Goal: Book appointment/travel/reservation

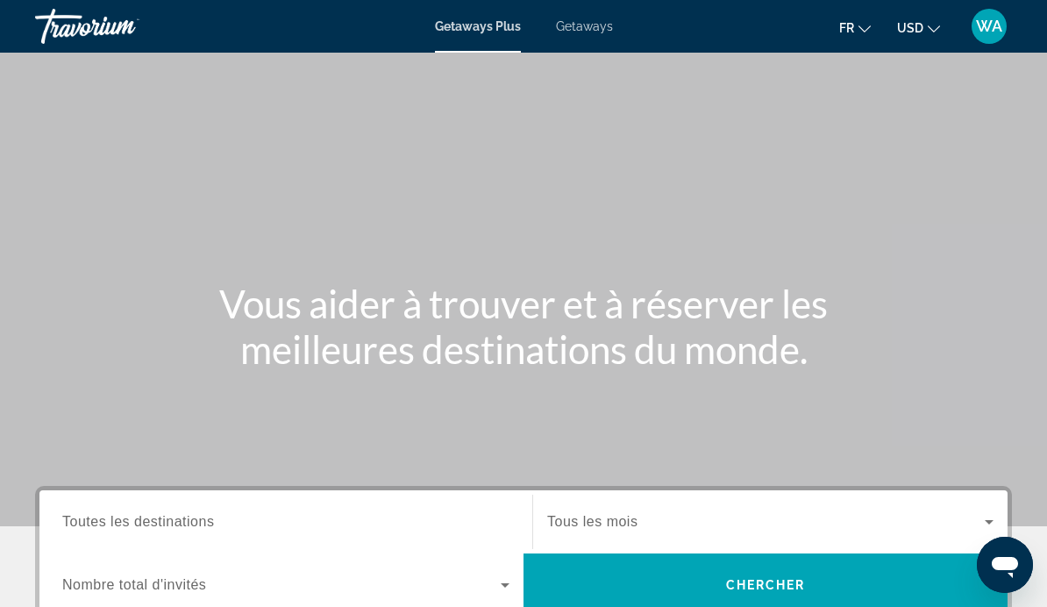
click at [368, 508] on div "Search widget" at bounding box center [285, 522] width 447 height 50
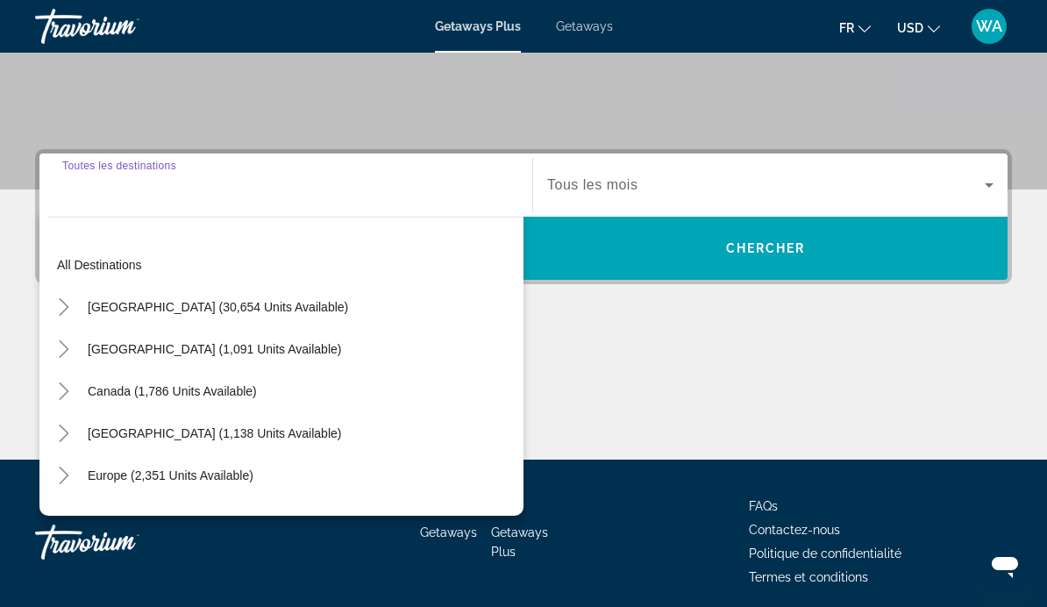
scroll to position [404, 0]
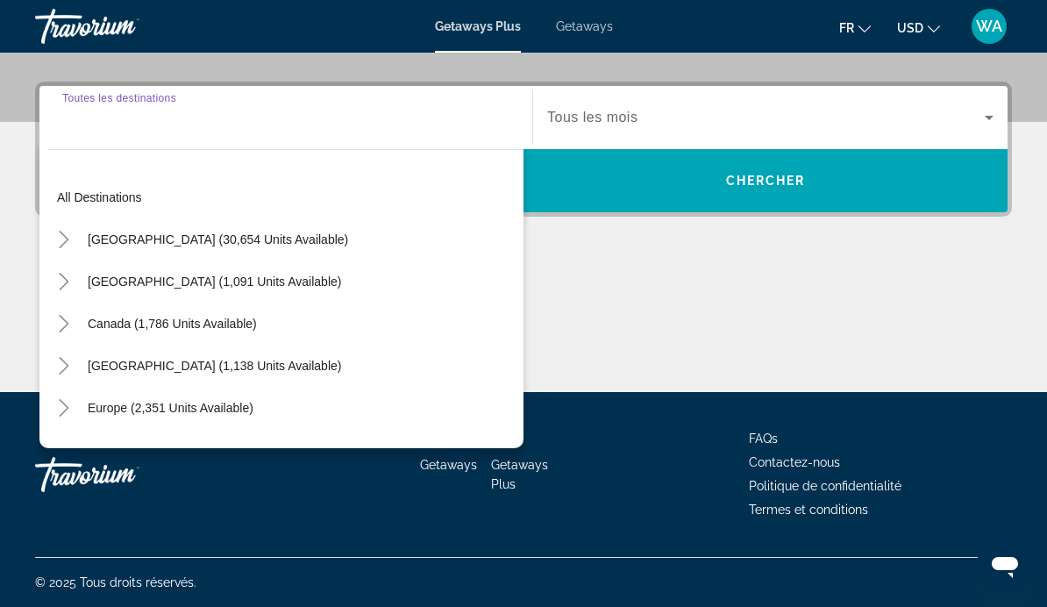
click at [86, 248] on span "Search widget" at bounding box center [218, 239] width 278 height 42
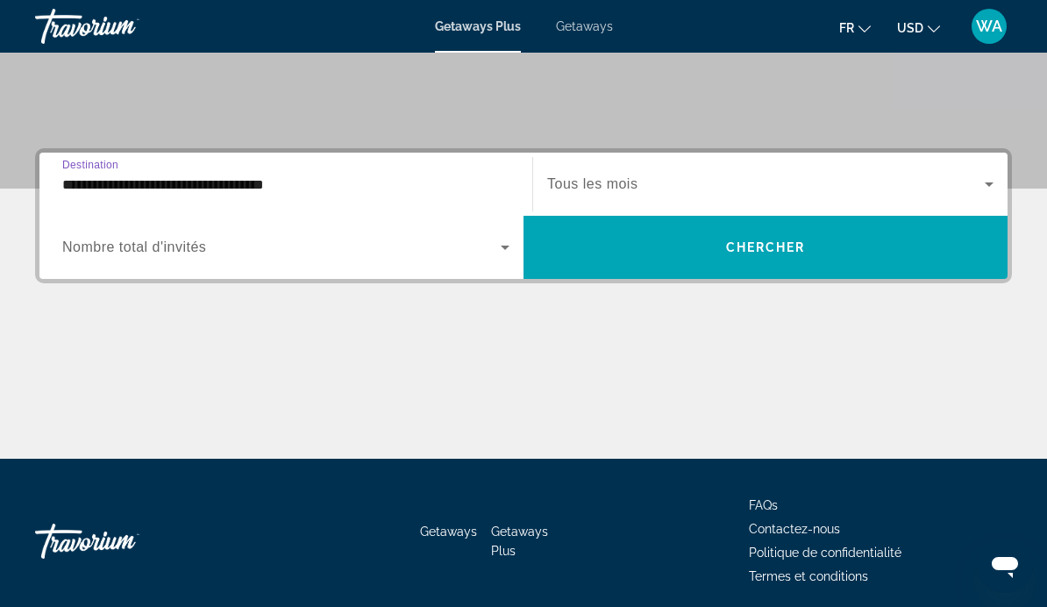
scroll to position [331, 0]
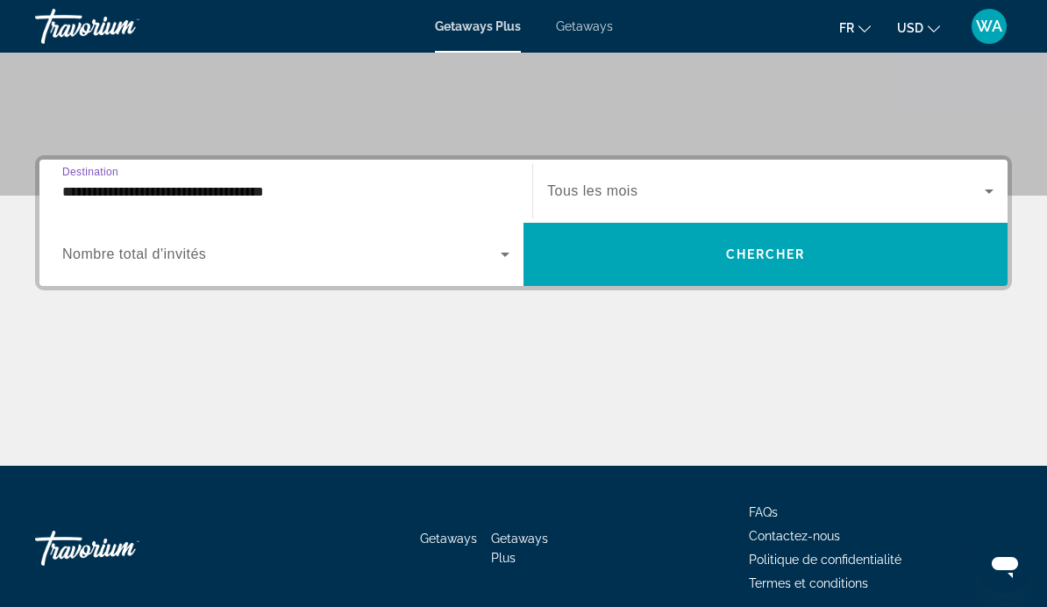
click at [274, 192] on input "**********" at bounding box center [285, 192] width 447 height 21
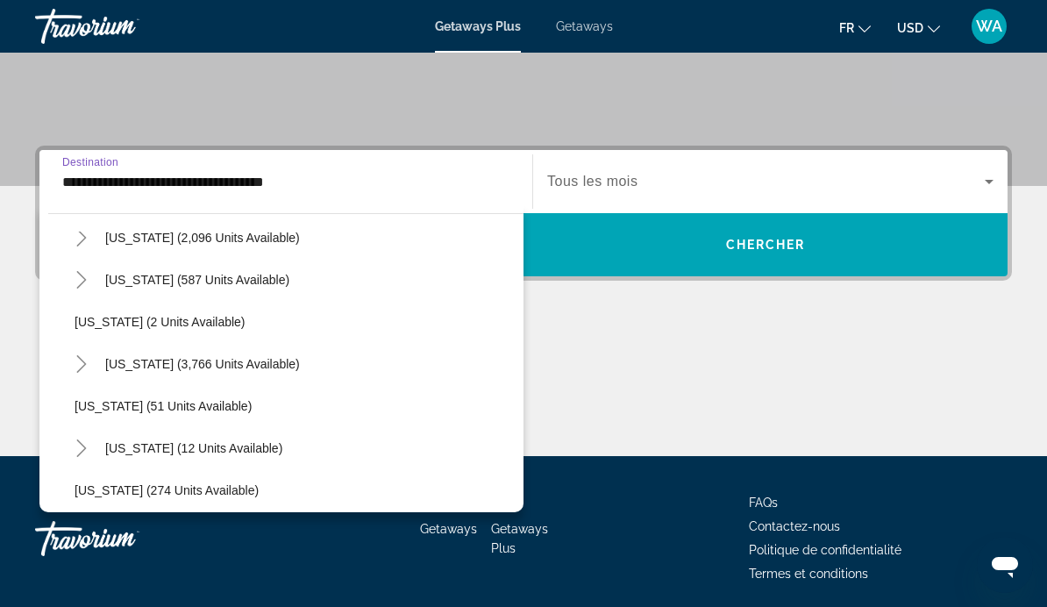
scroll to position [195, 0]
click at [99, 367] on span "Search widget" at bounding box center [202, 361] width 212 height 42
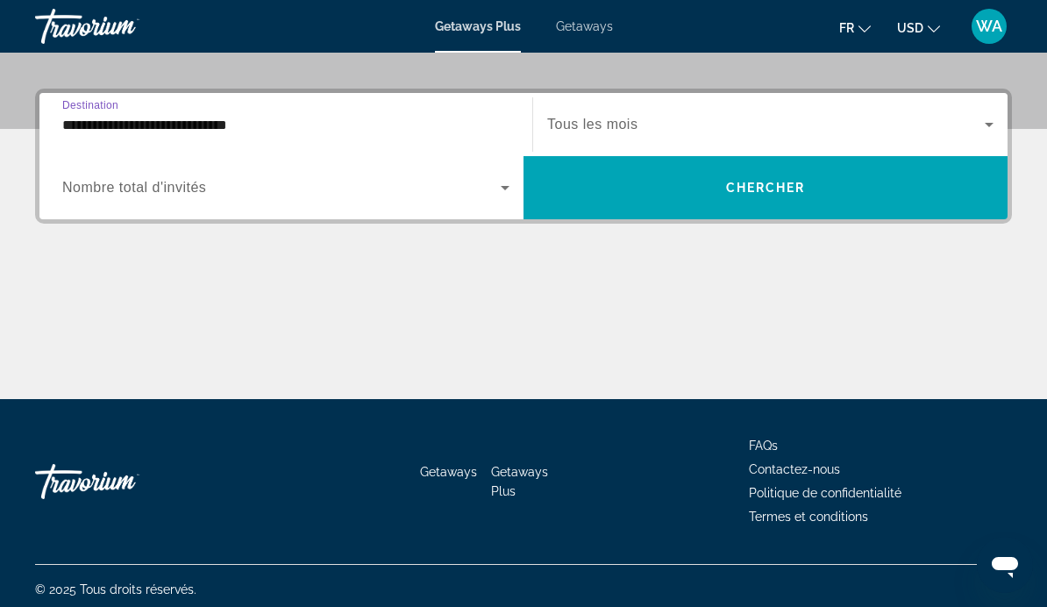
scroll to position [404, 0]
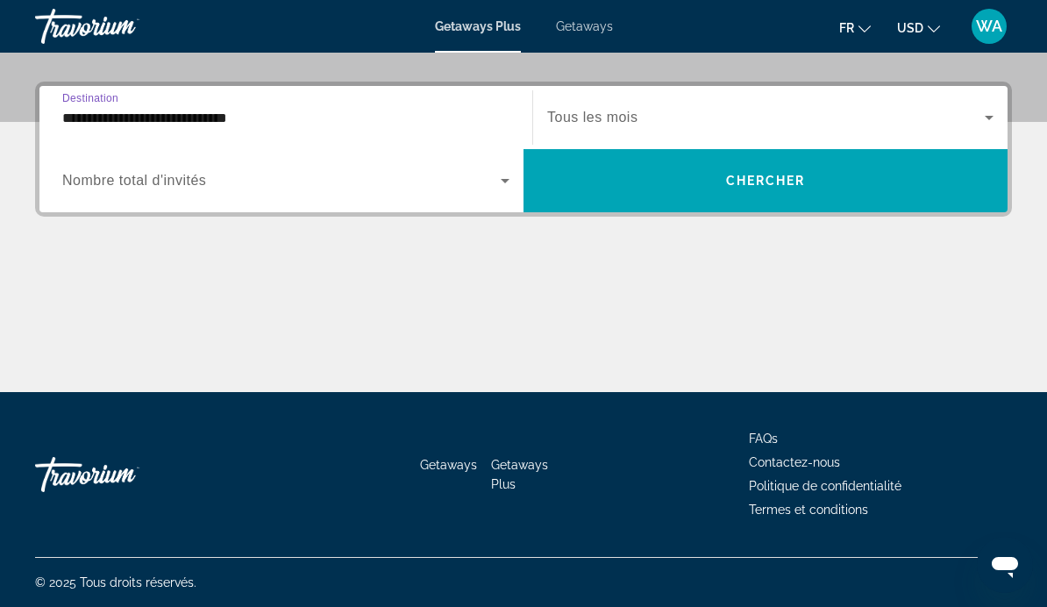
click at [253, 124] on input "**********" at bounding box center [285, 118] width 447 height 21
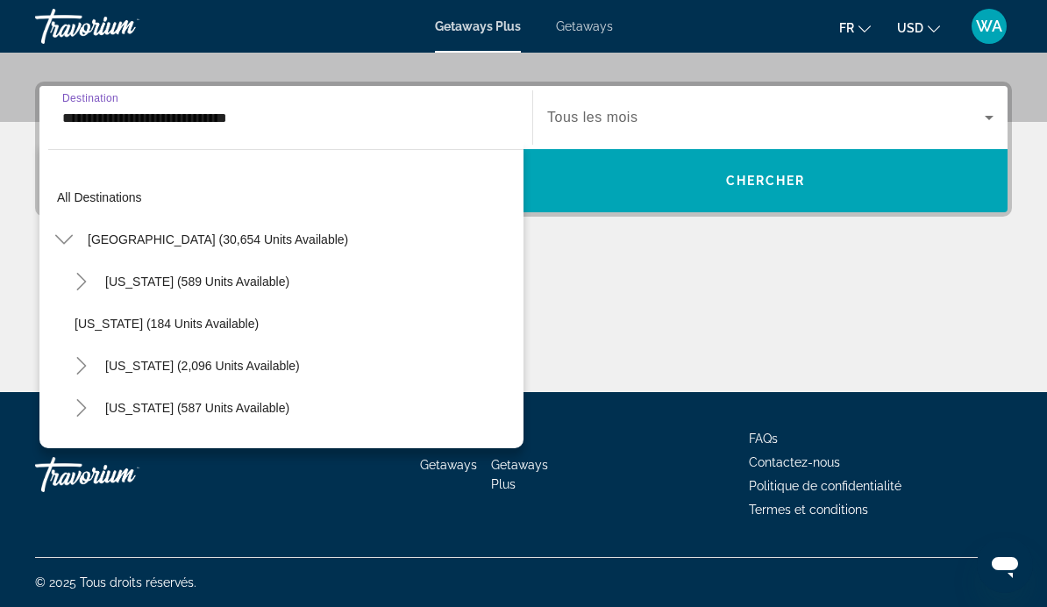
scroll to position [189, 0]
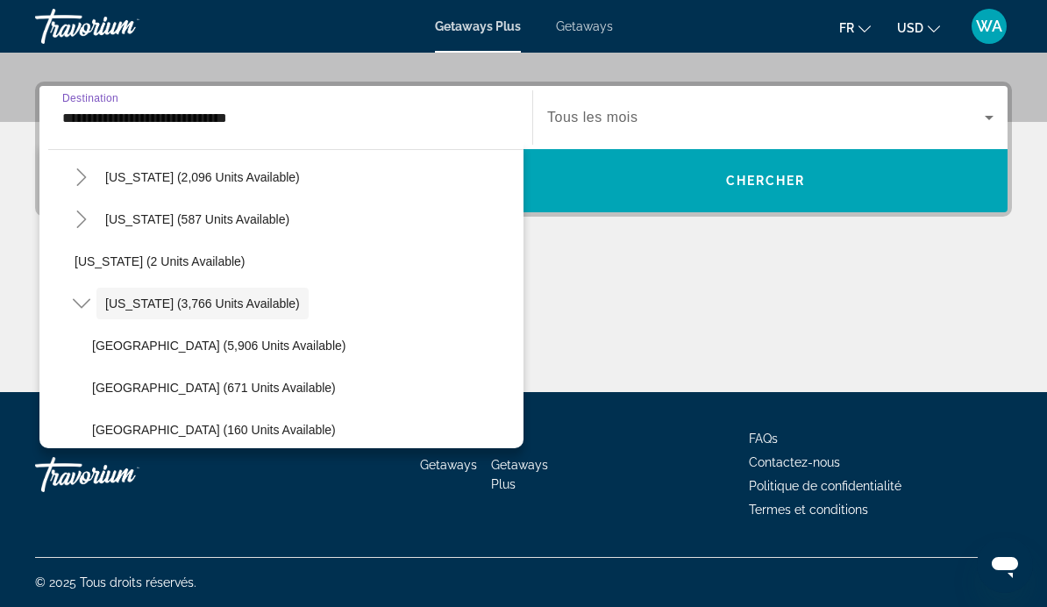
click at [248, 347] on span "Orlando & Disney Area (5,906 units available)" at bounding box center [218, 345] width 253 height 14
type input "**********"
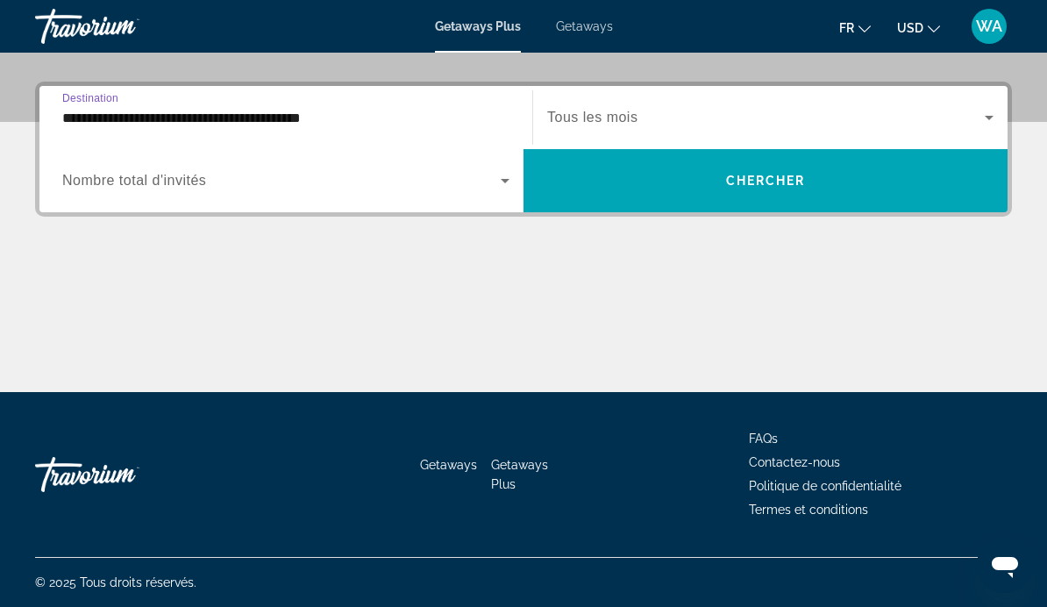
click at [672, 123] on span "Search widget" at bounding box center [766, 117] width 438 height 21
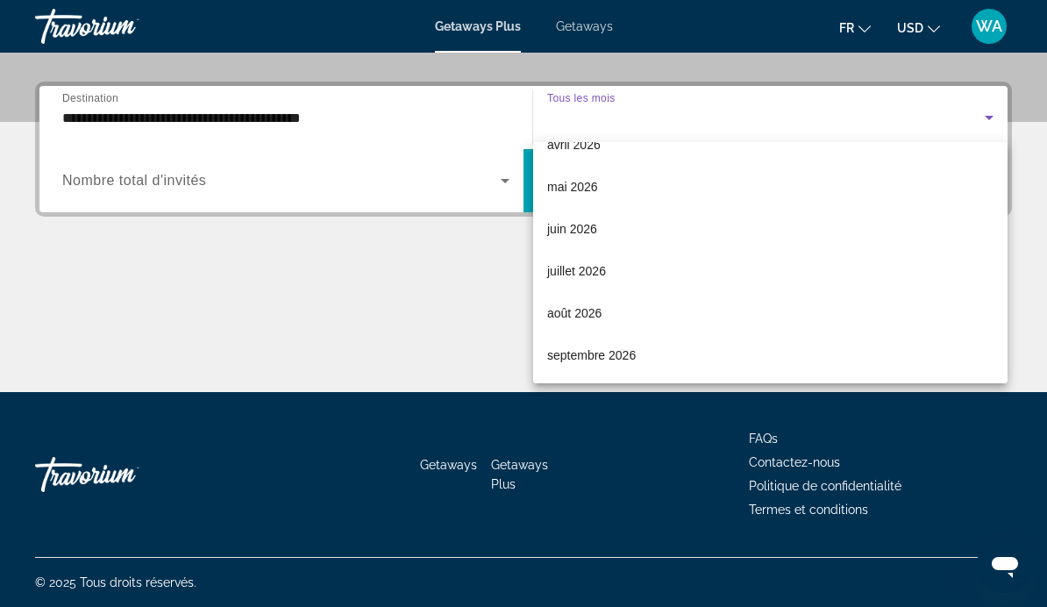
scroll to position [362, 0]
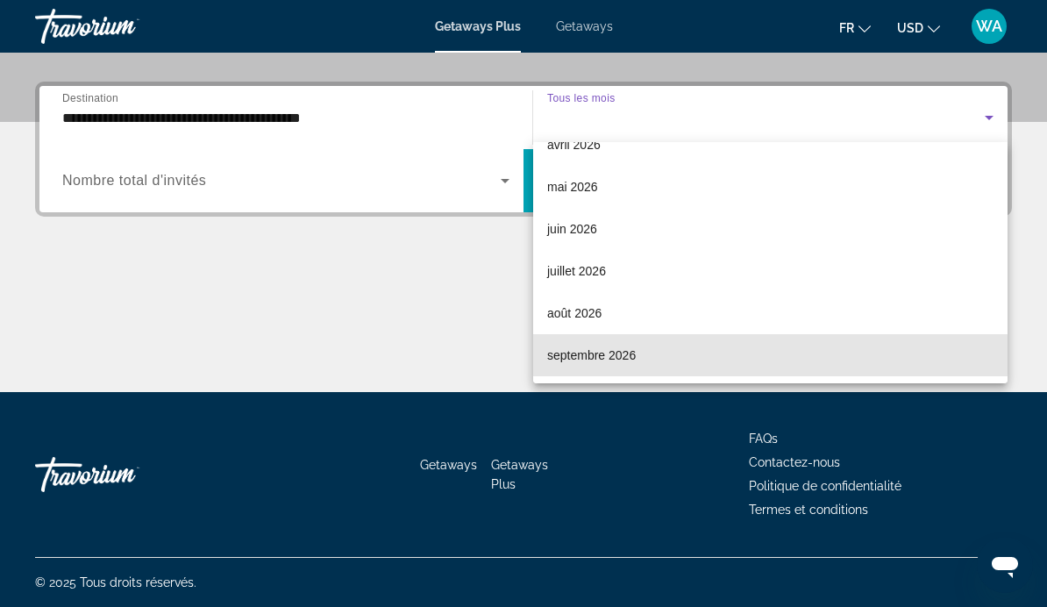
click at [651, 359] on mat-option "septembre 2026" at bounding box center [770, 355] width 474 height 42
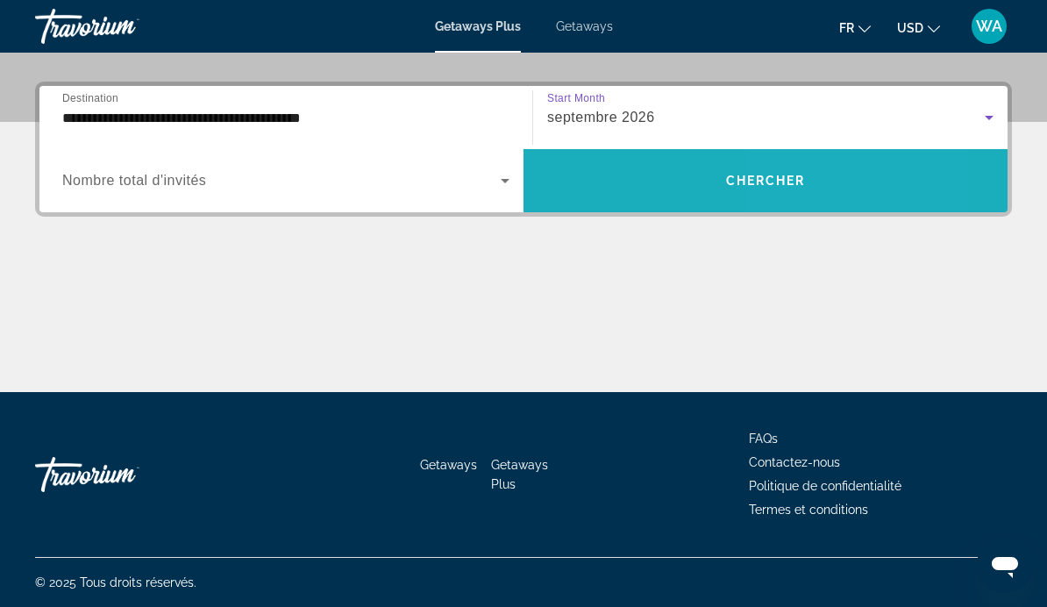
click at [824, 185] on span "Search widget" at bounding box center [766, 181] width 484 height 42
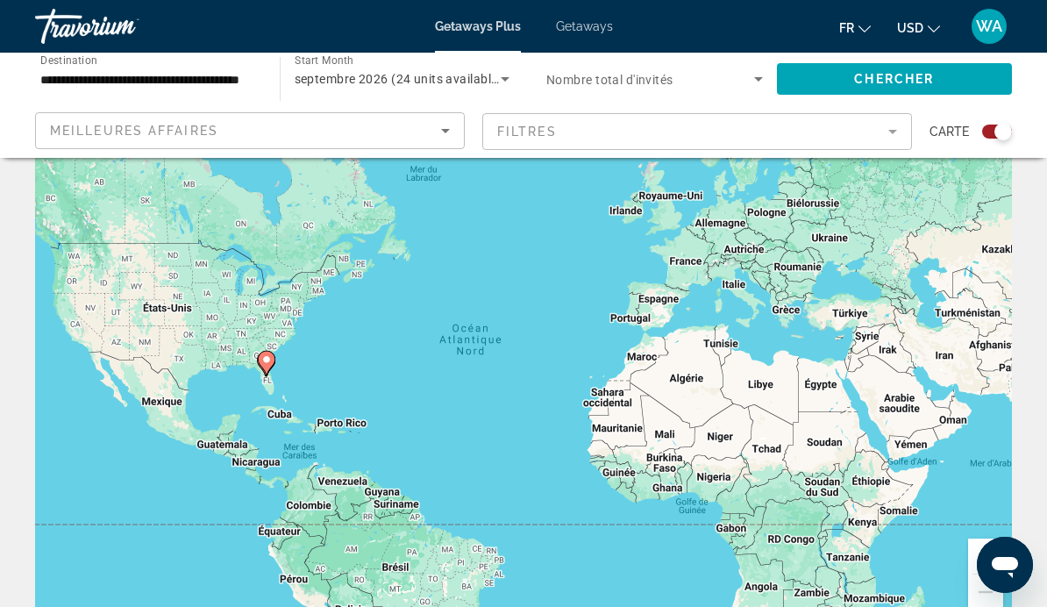
click at [720, 75] on span "Search widget" at bounding box center [650, 78] width 208 height 21
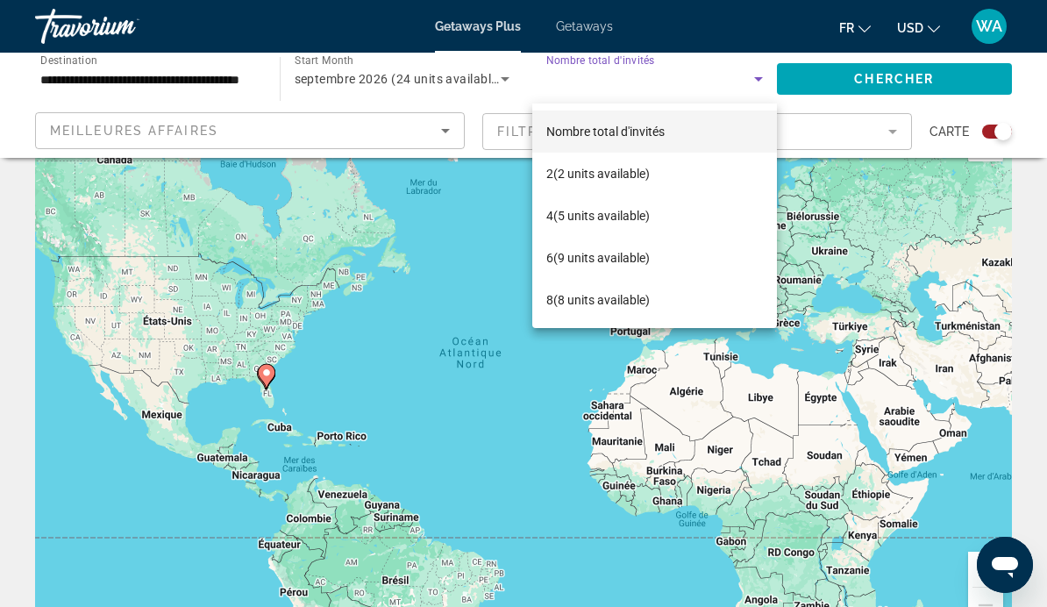
scroll to position [53, 0]
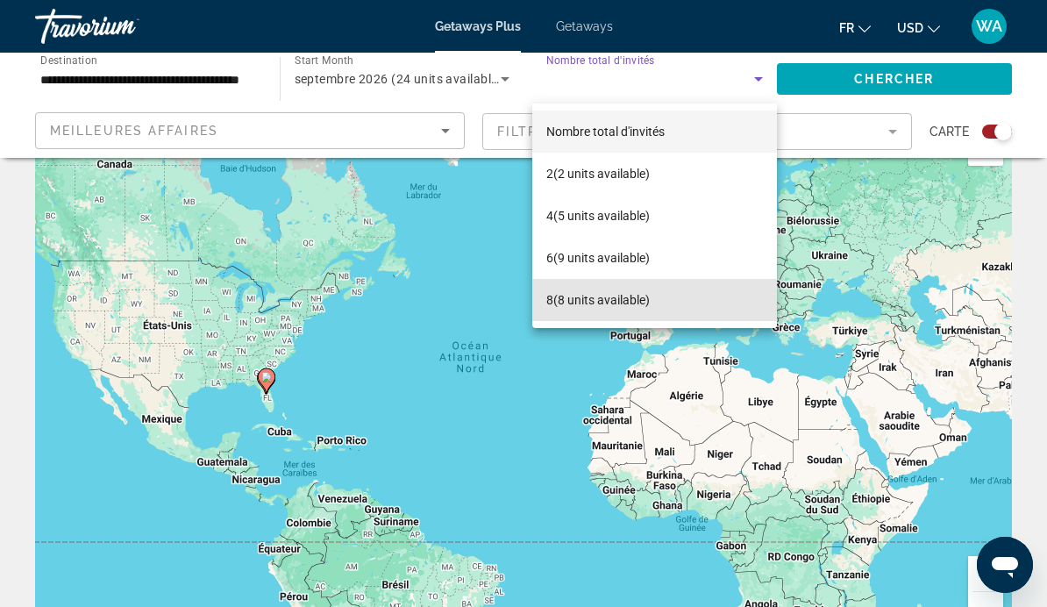
click at [681, 301] on mat-option "8 (8 units available)" at bounding box center [654, 300] width 245 height 42
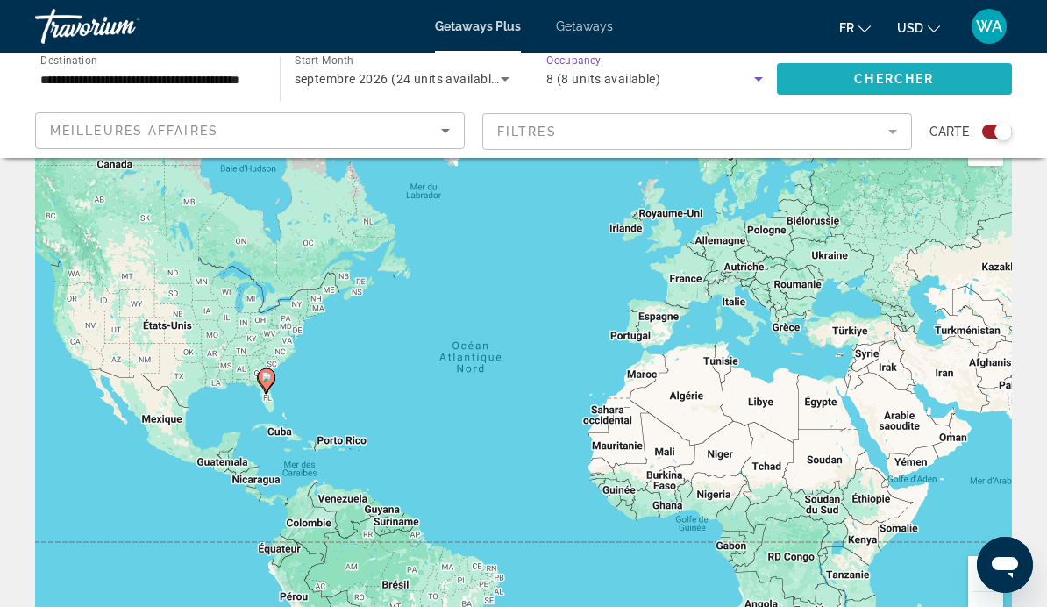
click at [945, 82] on span "Search widget" at bounding box center [895, 79] width 236 height 42
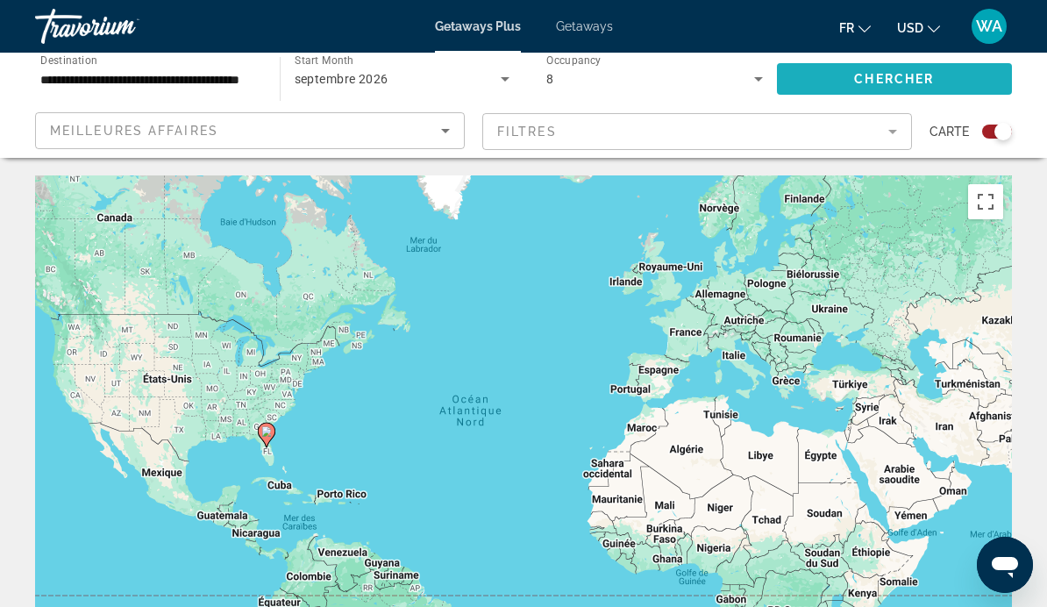
click at [935, 74] on span "Search widget" at bounding box center [895, 79] width 236 height 42
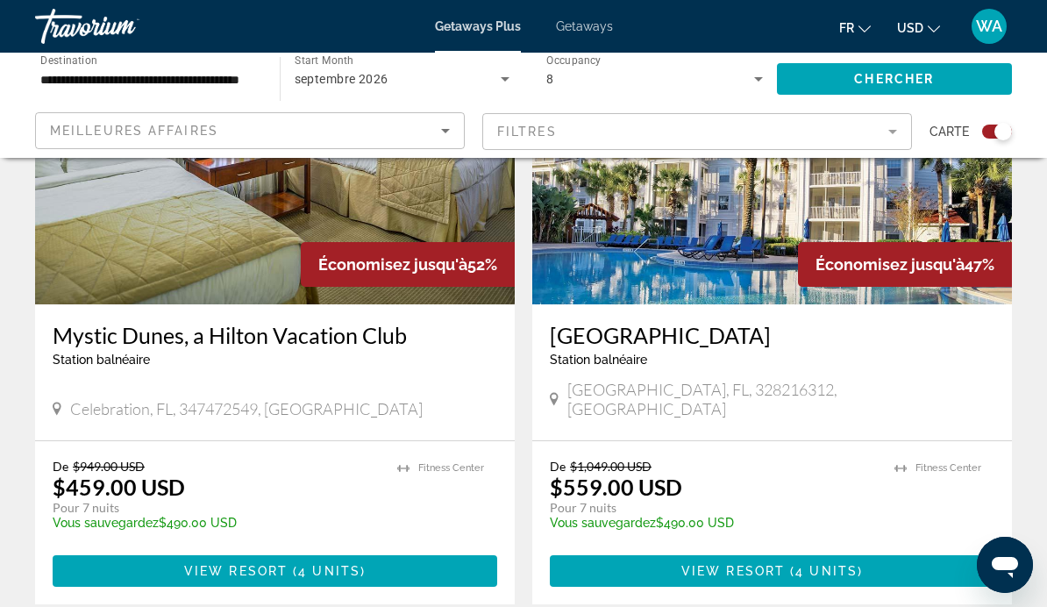
scroll to position [741, 0]
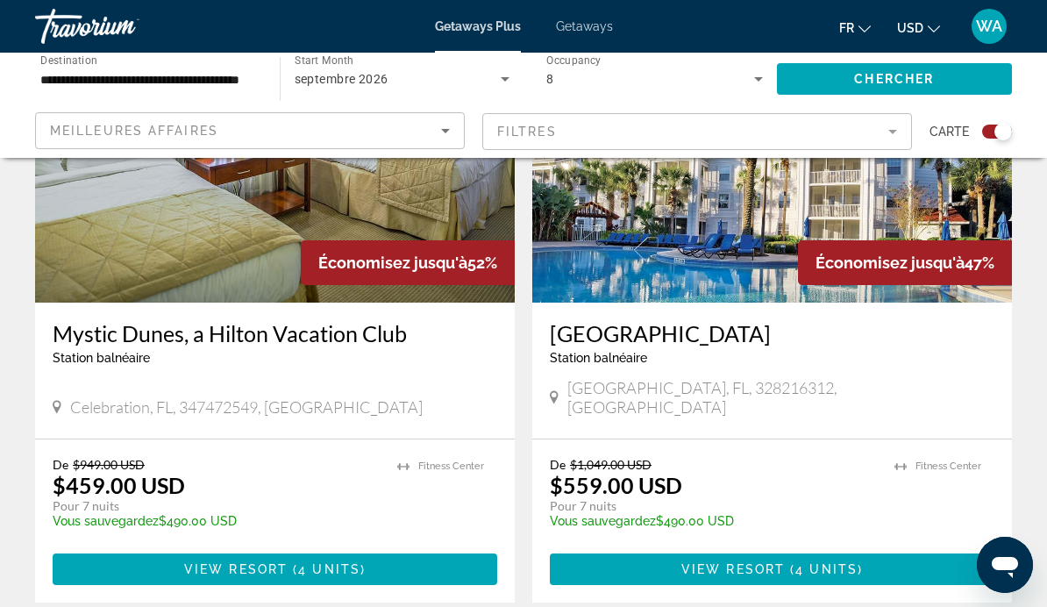
click at [894, 364] on div "Station balnéaire - Ceci est une station d'adultes seulement" at bounding box center [772, 358] width 445 height 14
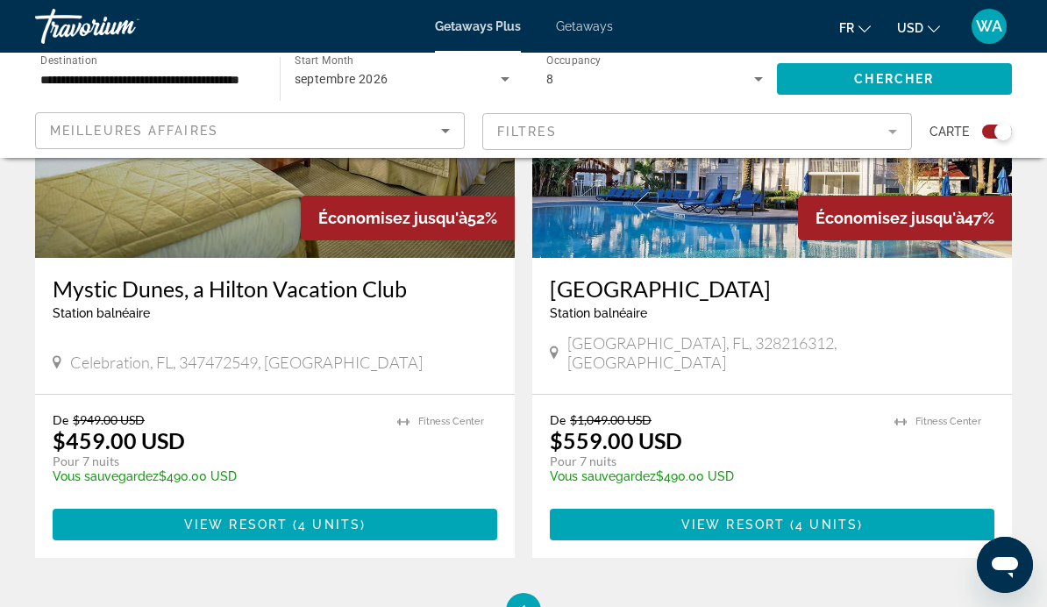
scroll to position [791, 0]
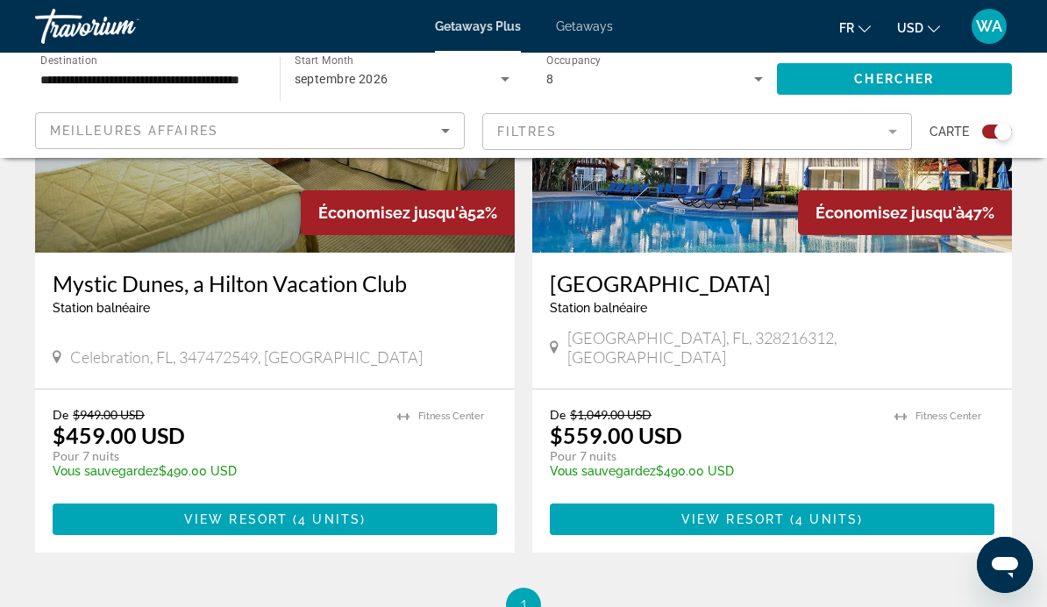
click at [829, 448] on p "Pour 7 nuits" at bounding box center [713, 456] width 327 height 16
click at [816, 512] on span "4 units" at bounding box center [826, 519] width 62 height 14
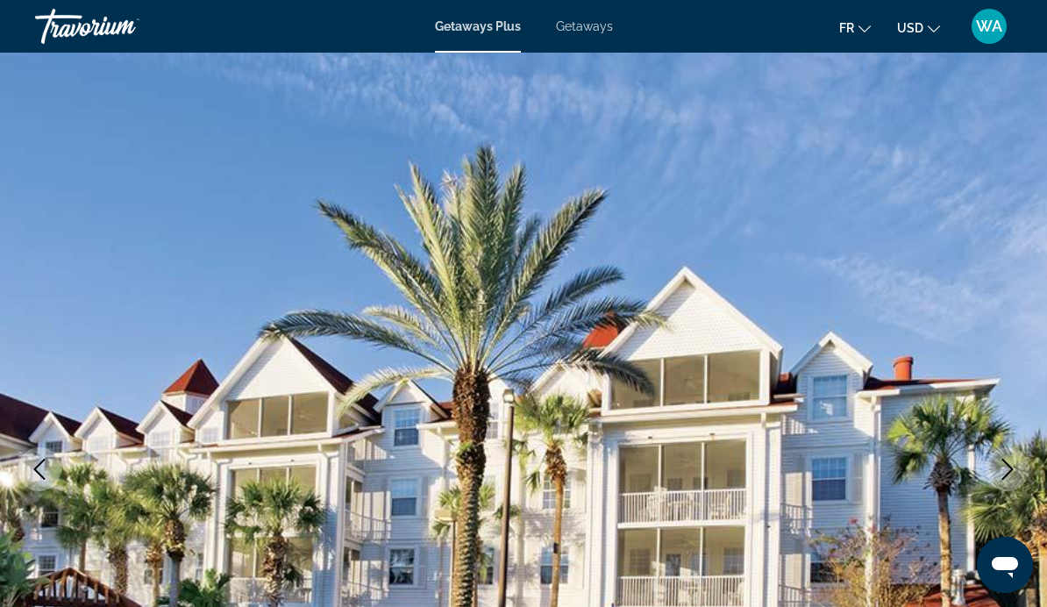
click at [934, 37] on button "USD USD ($) MXN (Mex$) CAD (Can$) GBP (£) EUR (€) AUD (A$) NZD (NZ$) CNY (CN¥)" at bounding box center [918, 27] width 43 height 25
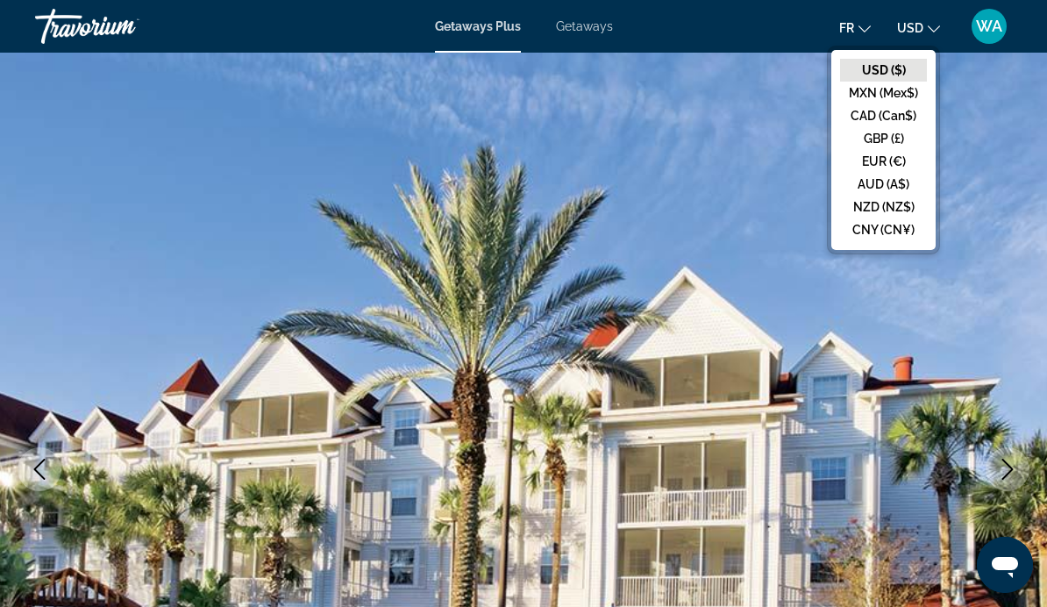
click at [914, 116] on button "CAD (Can$)" at bounding box center [883, 115] width 87 height 23
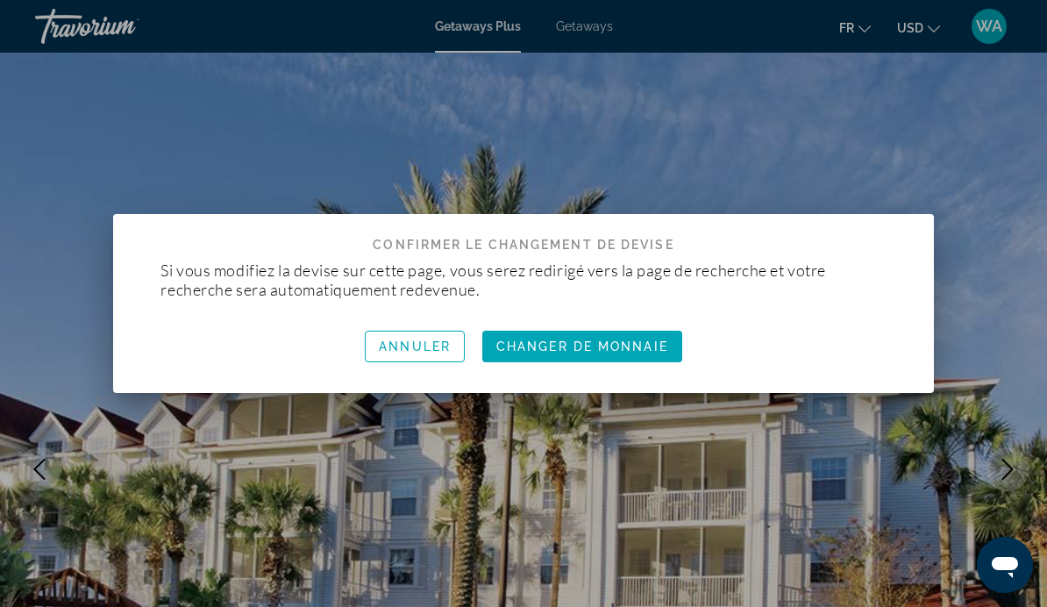
click at [651, 346] on span "Changer de monnaie" at bounding box center [582, 346] width 172 height 14
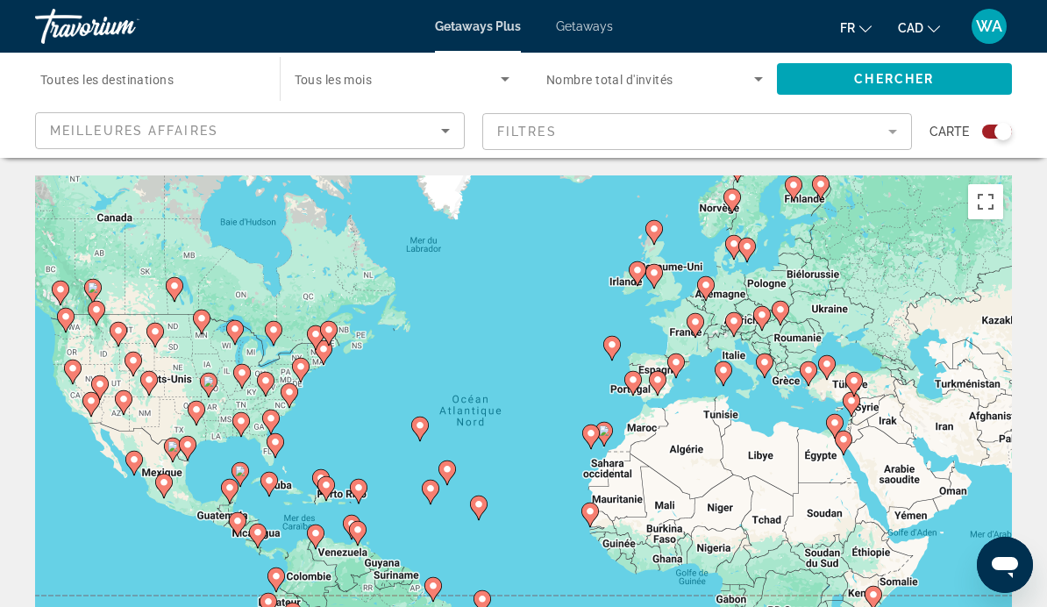
click at [600, 27] on span "Getaways" at bounding box center [584, 26] width 57 height 14
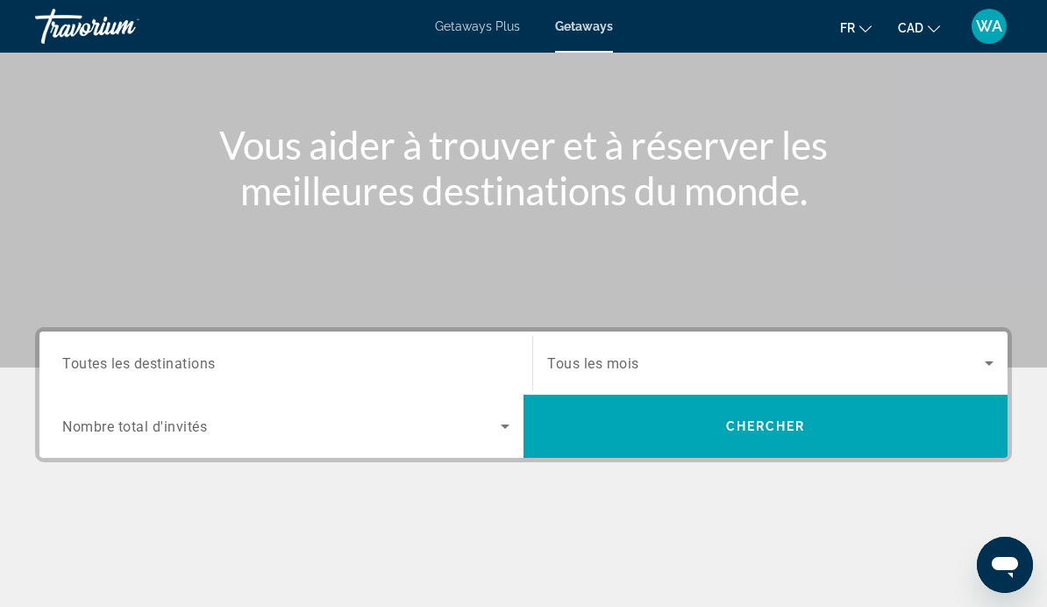
click at [143, 373] on div "Destination Toutes les destinations" at bounding box center [285, 363] width 447 height 50
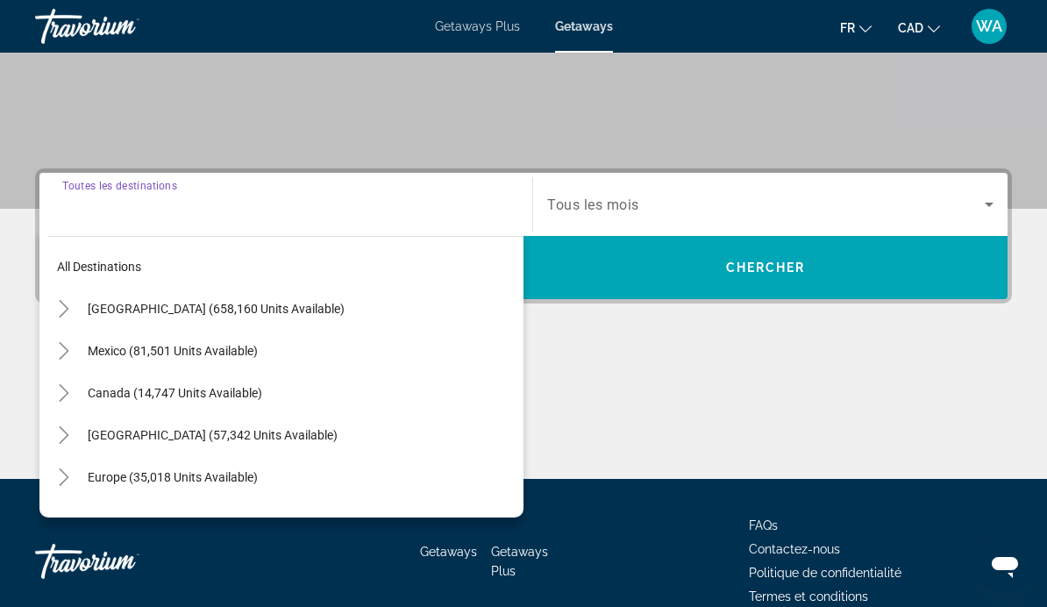
scroll to position [333, 0]
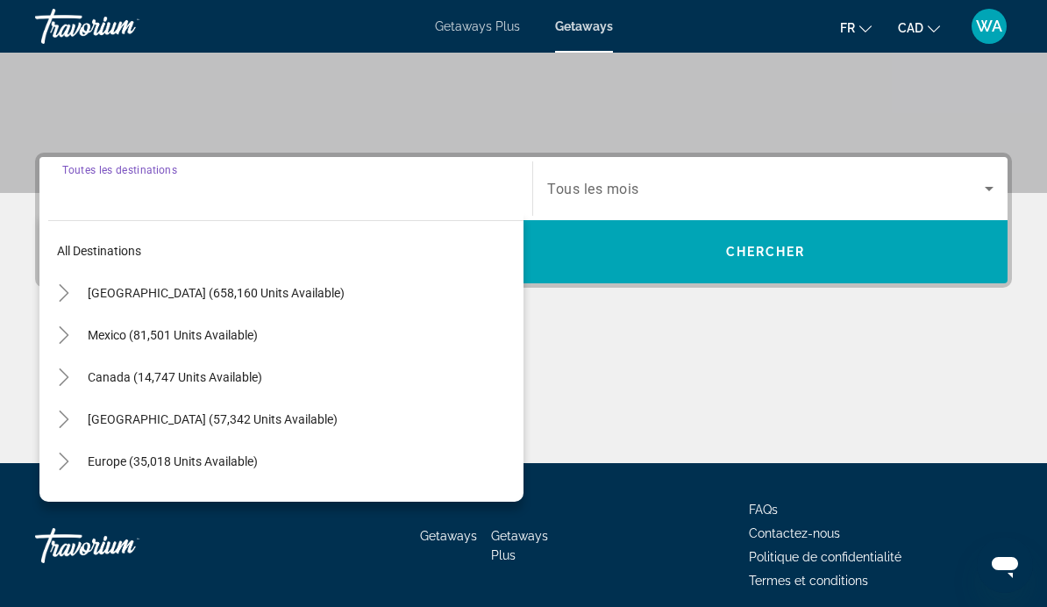
click at [160, 286] on span "United States (658,160 units available)" at bounding box center [216, 293] width 257 height 14
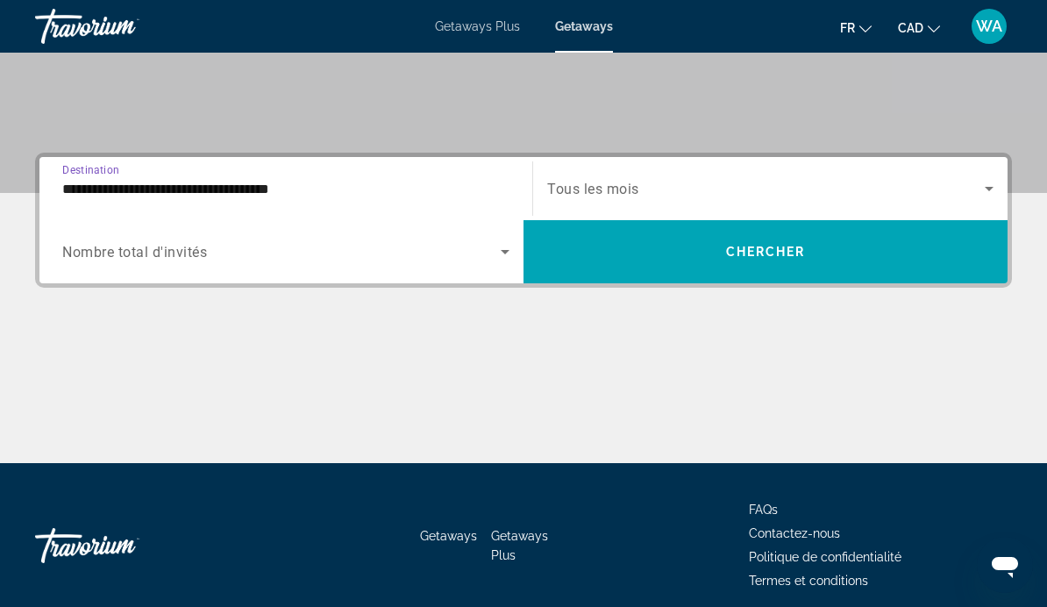
click at [302, 196] on input "**********" at bounding box center [285, 189] width 447 height 21
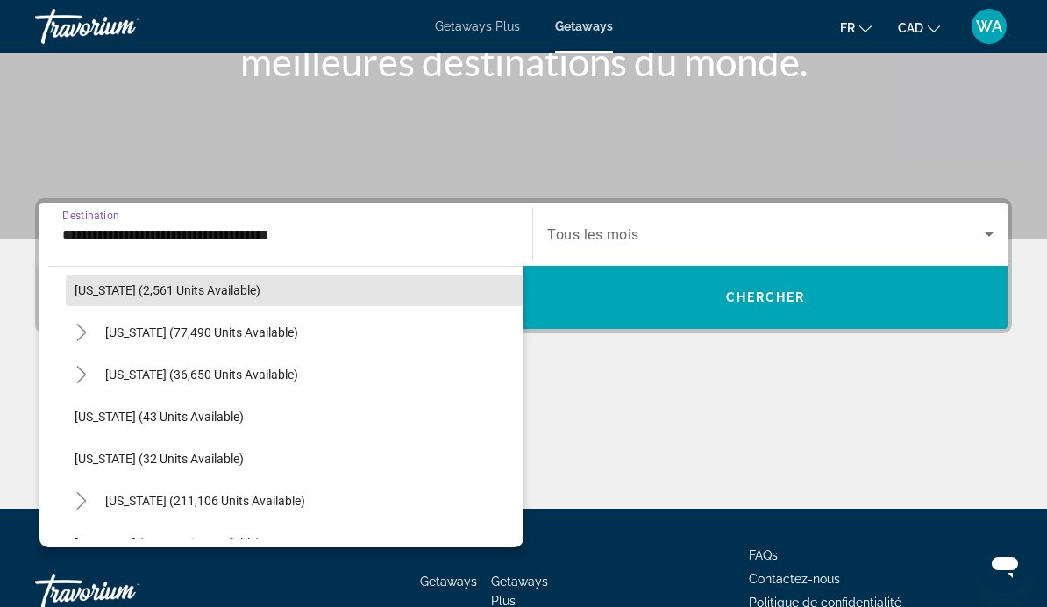
scroll to position [180, 0]
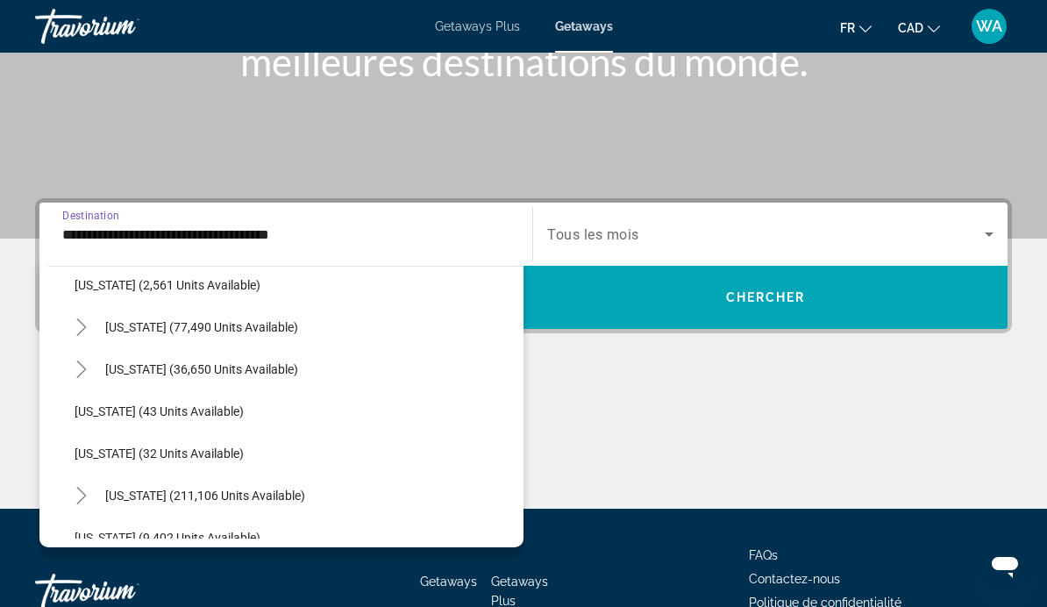
click at [100, 498] on span "Search widget" at bounding box center [309, 495] width 427 height 42
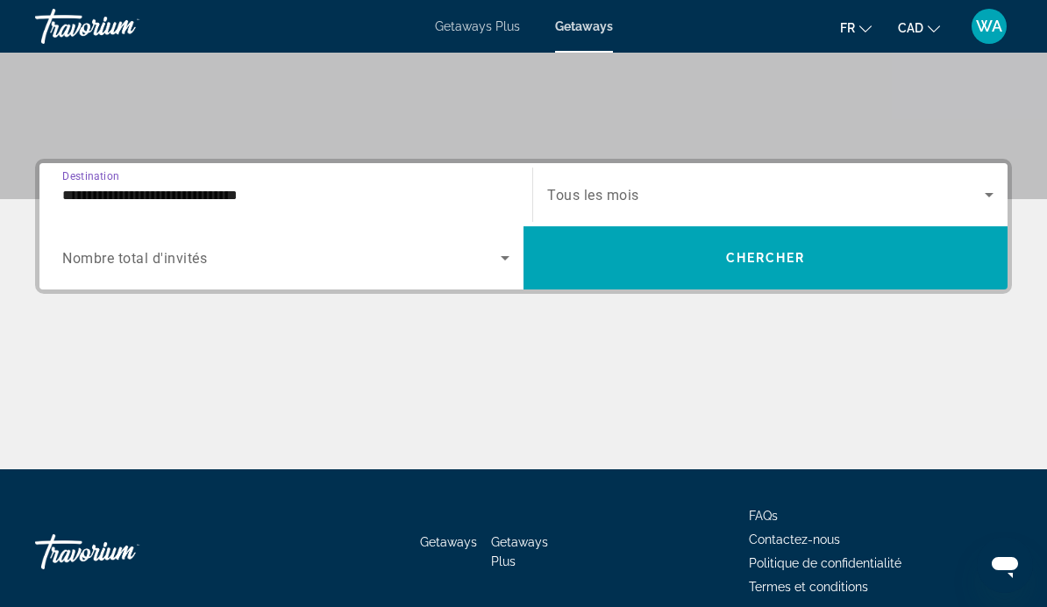
scroll to position [333, 0]
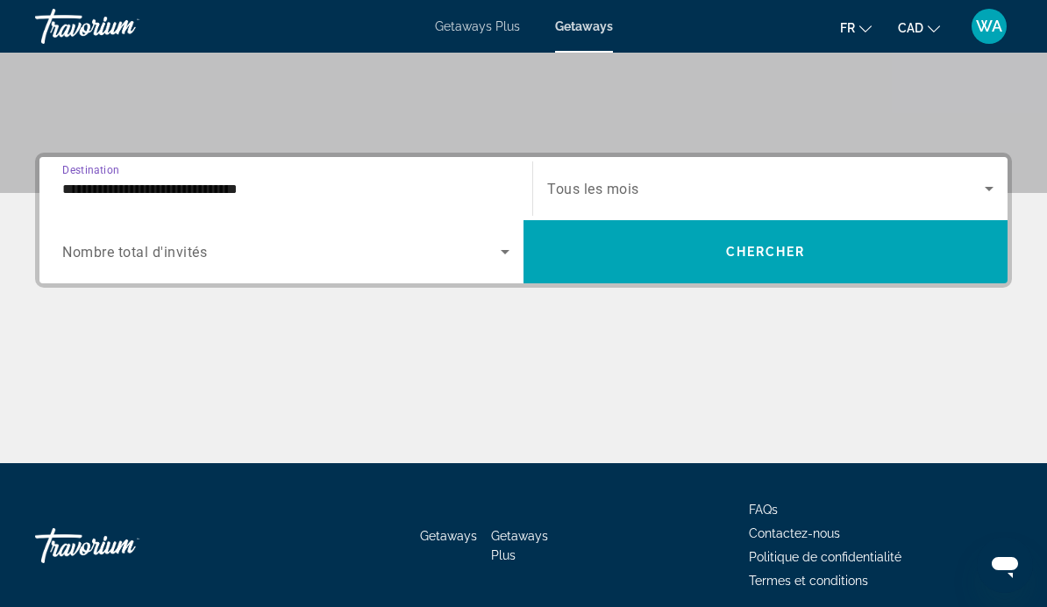
click at [242, 188] on input "**********" at bounding box center [285, 189] width 447 height 21
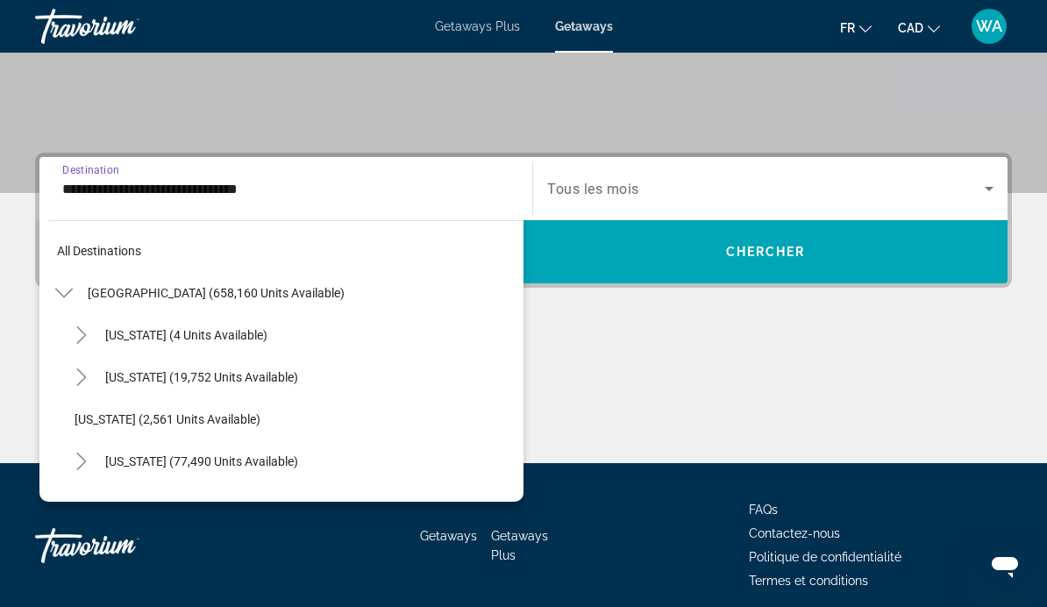
scroll to position [273, 0]
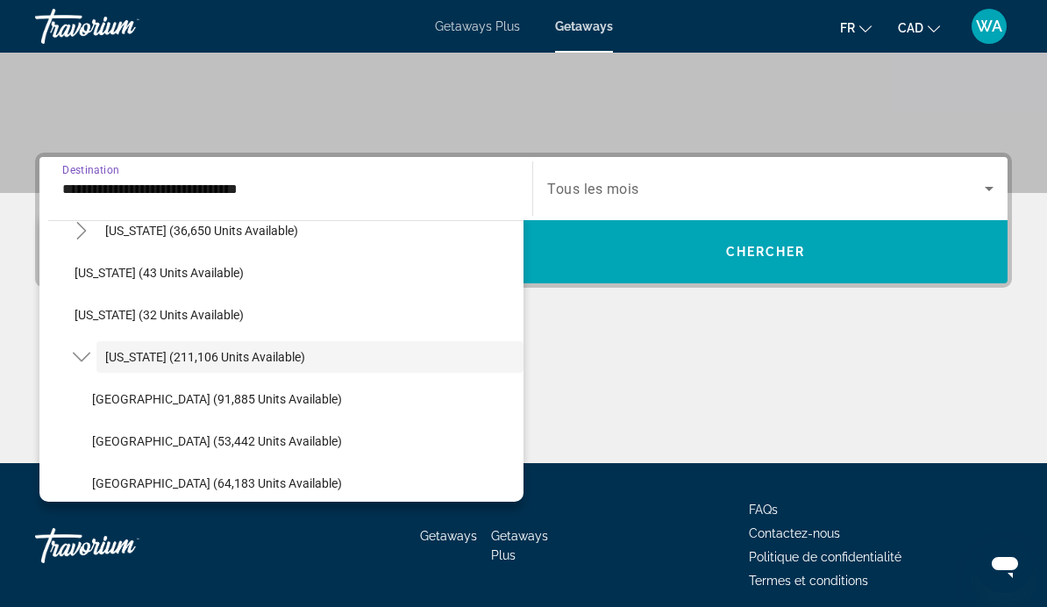
click at [254, 402] on span "Orlando & Disney Area (91,885 units available)" at bounding box center [217, 399] width 250 height 14
type input "**********"
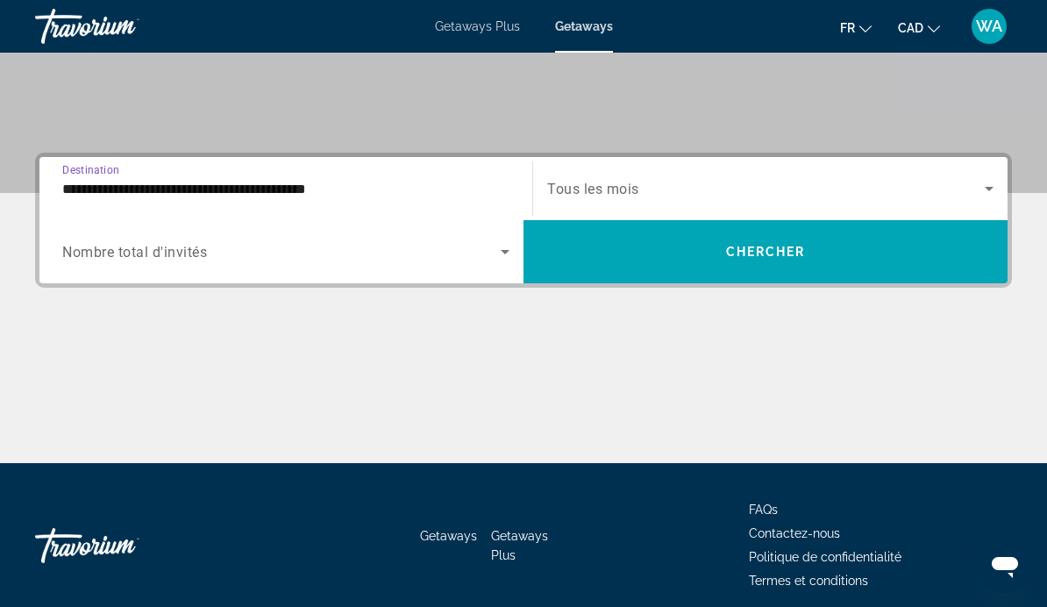
click at [991, 182] on icon "Search widget" at bounding box center [989, 188] width 21 height 21
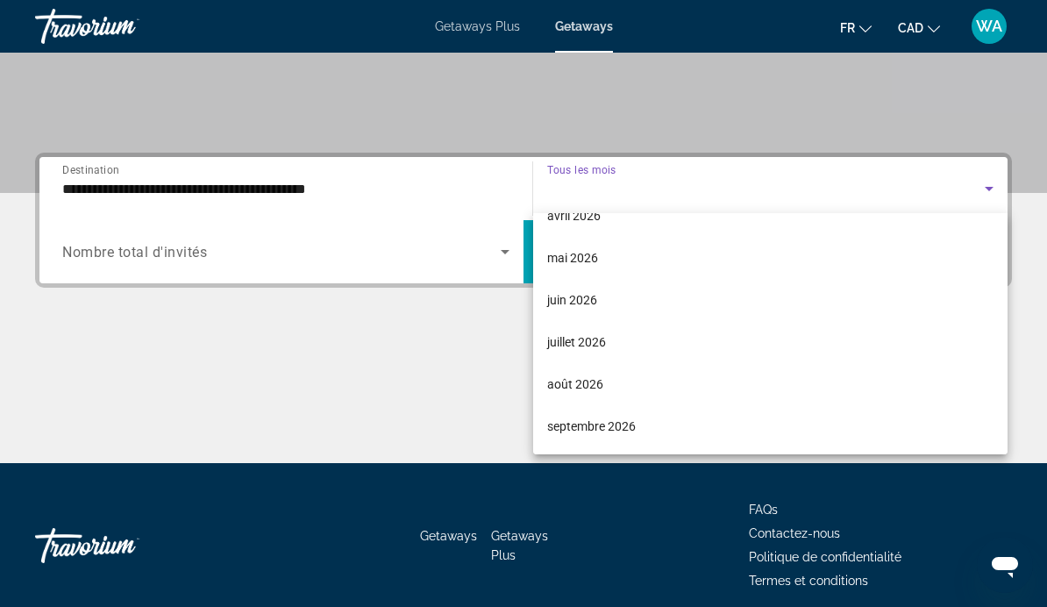
scroll to position [362, 0]
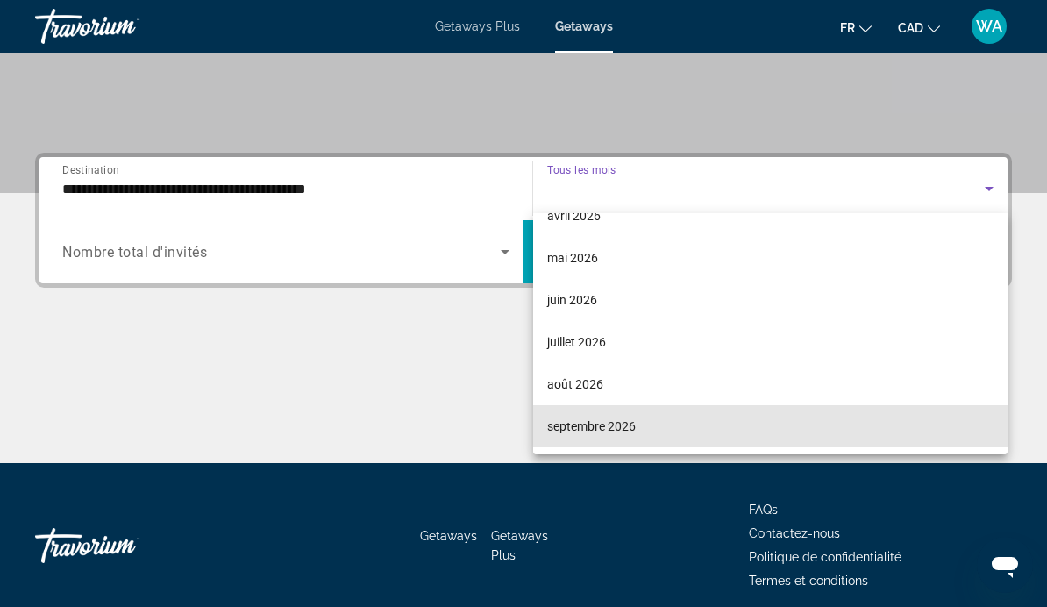
click at [635, 426] on span "septembre 2026" at bounding box center [591, 426] width 89 height 21
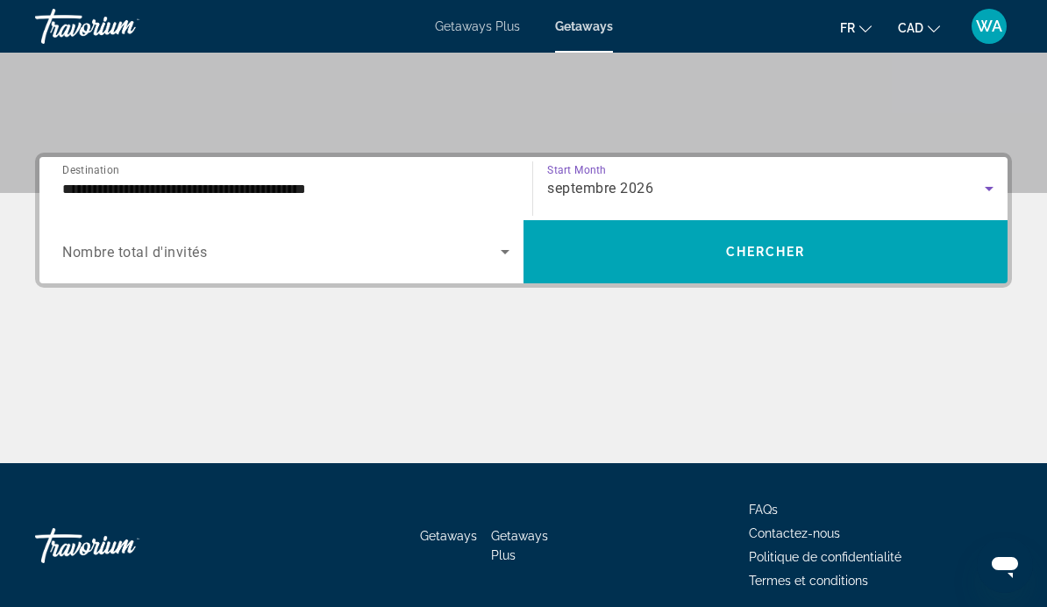
click at [886, 253] on span "Search widget" at bounding box center [766, 252] width 484 height 42
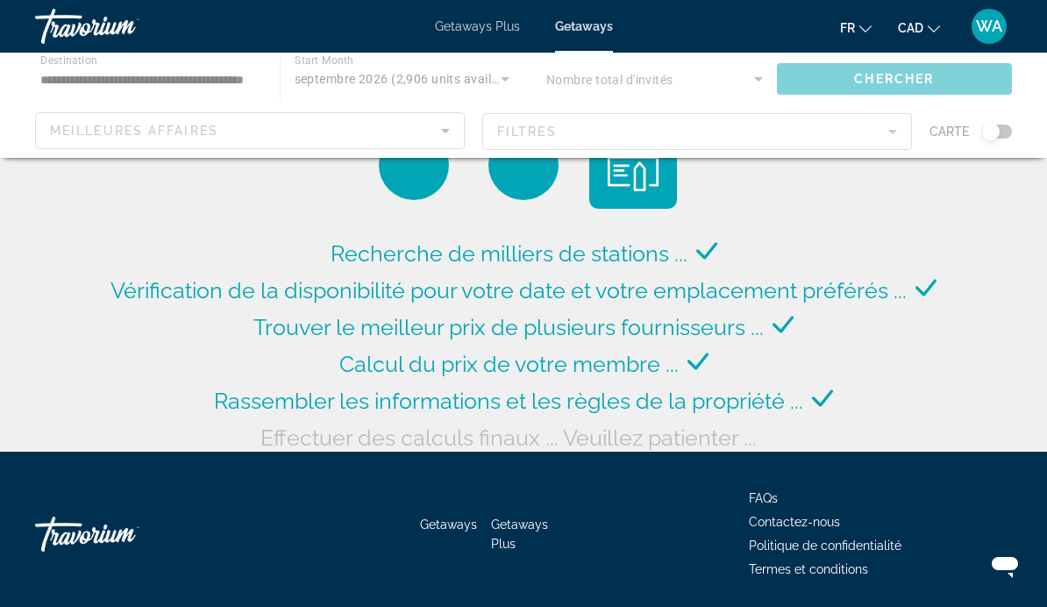
scroll to position [12, 0]
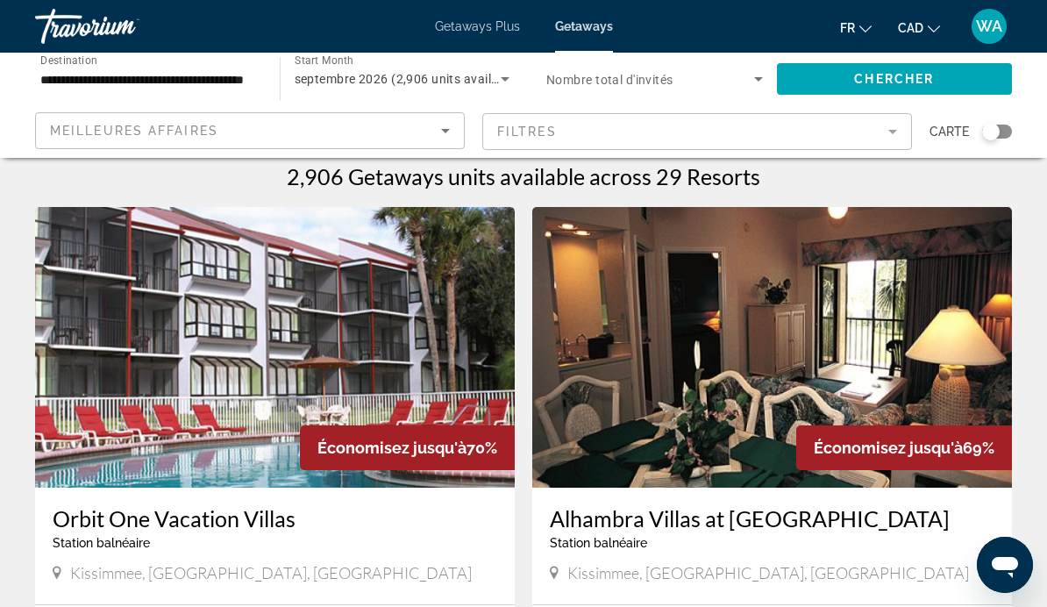
click at [748, 77] on icon "Search widget" at bounding box center [758, 78] width 21 height 21
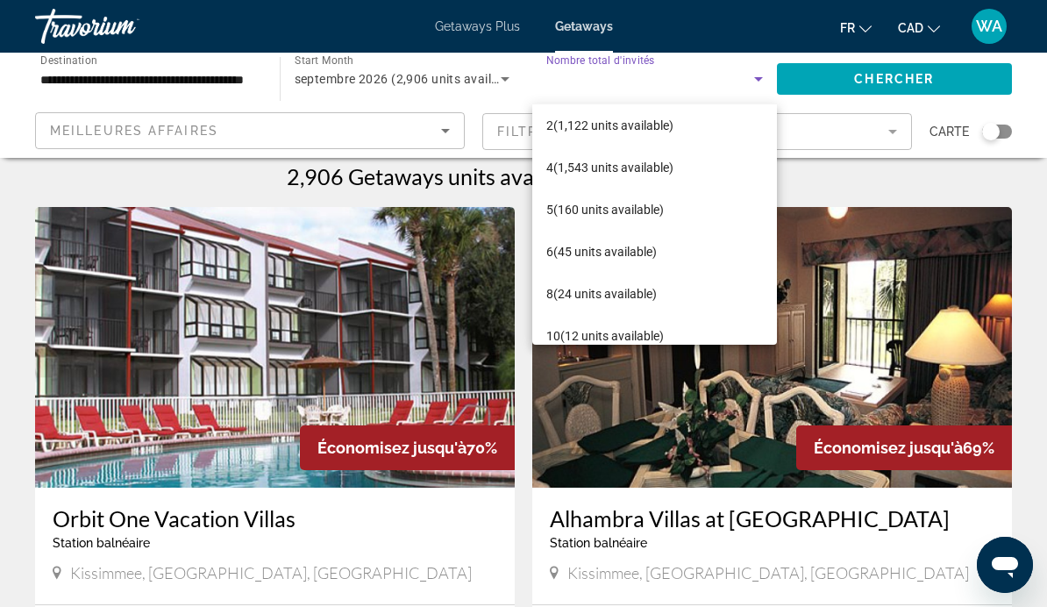
scroll to position [50, 0]
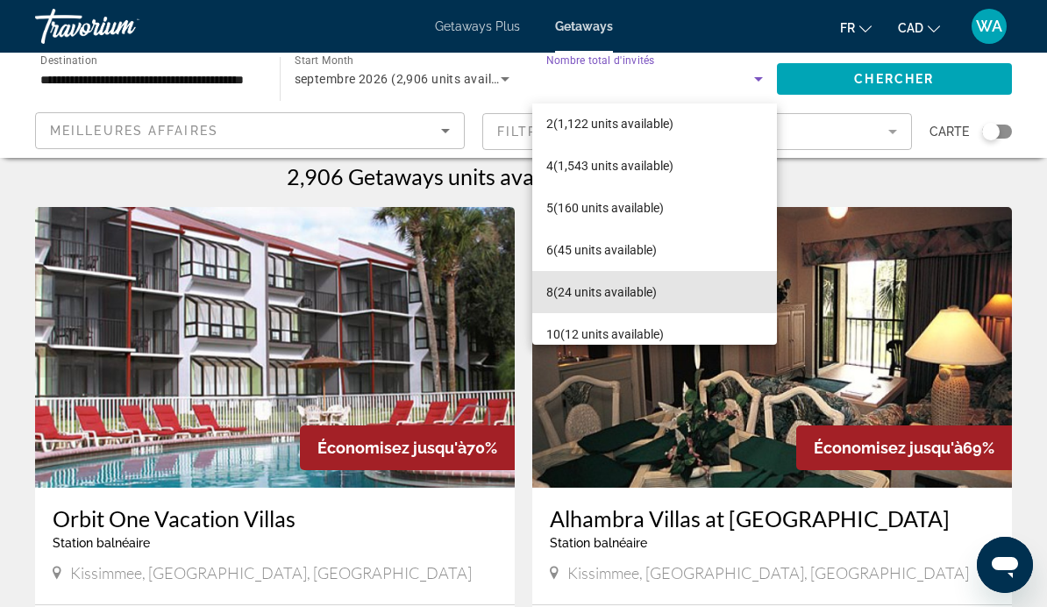
click at [645, 291] on span "8 (24 units available)" at bounding box center [601, 291] width 110 height 21
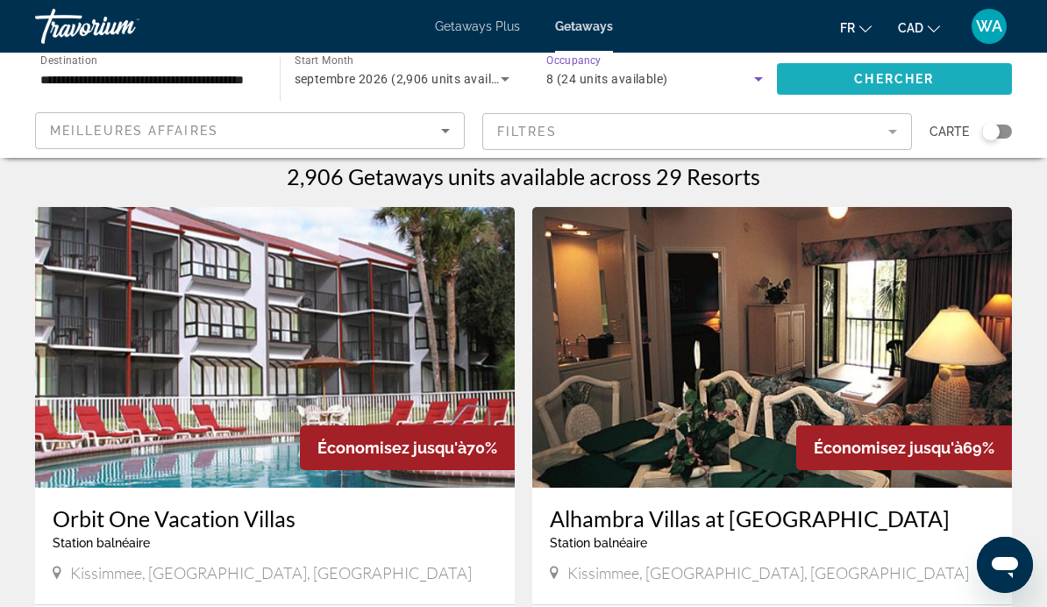
click at [935, 80] on span "Search widget" at bounding box center [895, 79] width 236 height 42
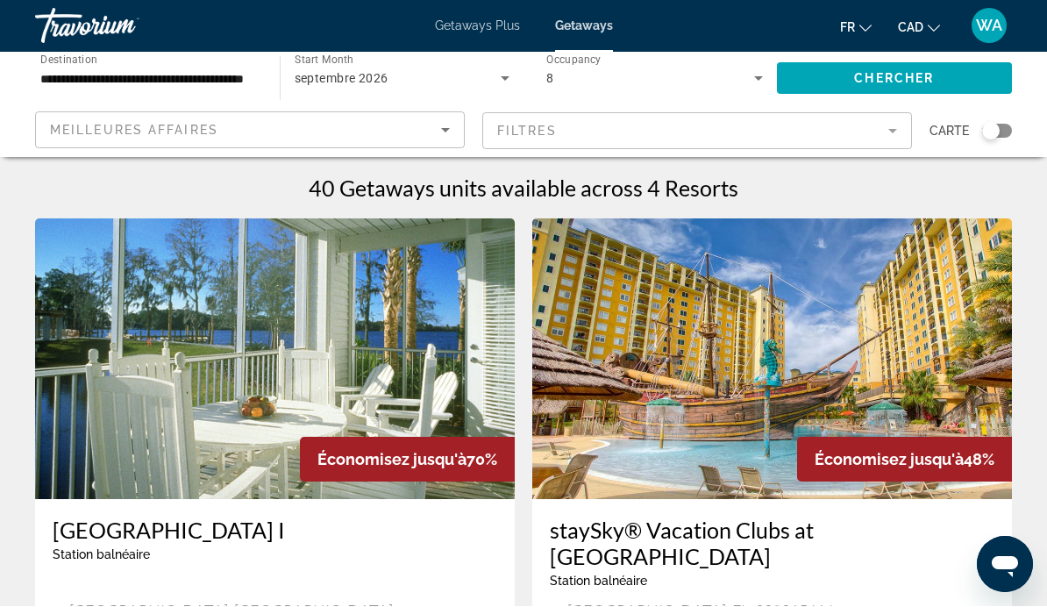
scroll to position [1, 0]
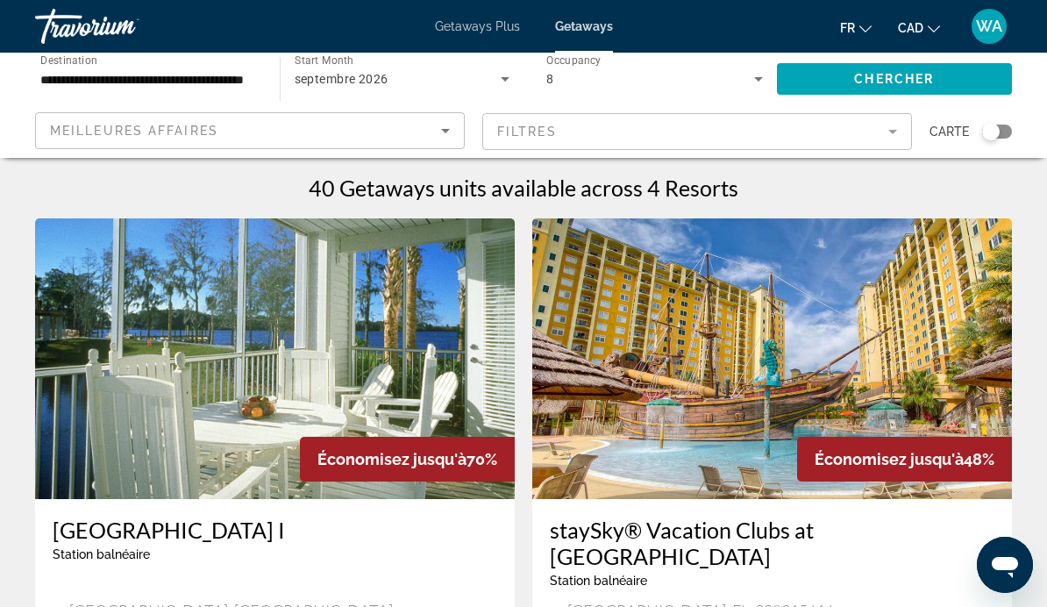
click at [131, 349] on img "Main content" at bounding box center [275, 358] width 480 height 281
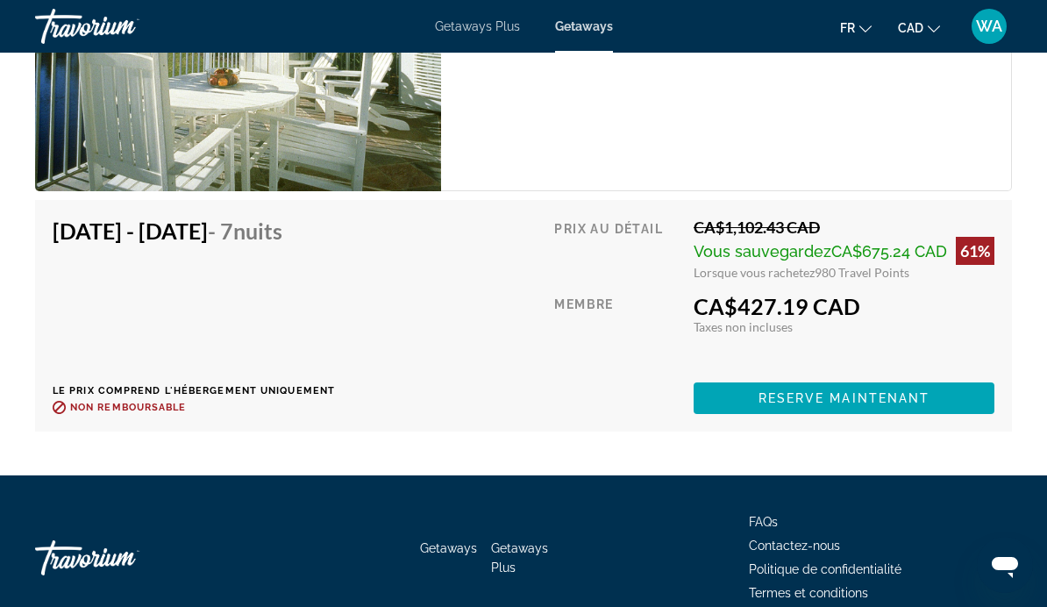
scroll to position [3401, 0]
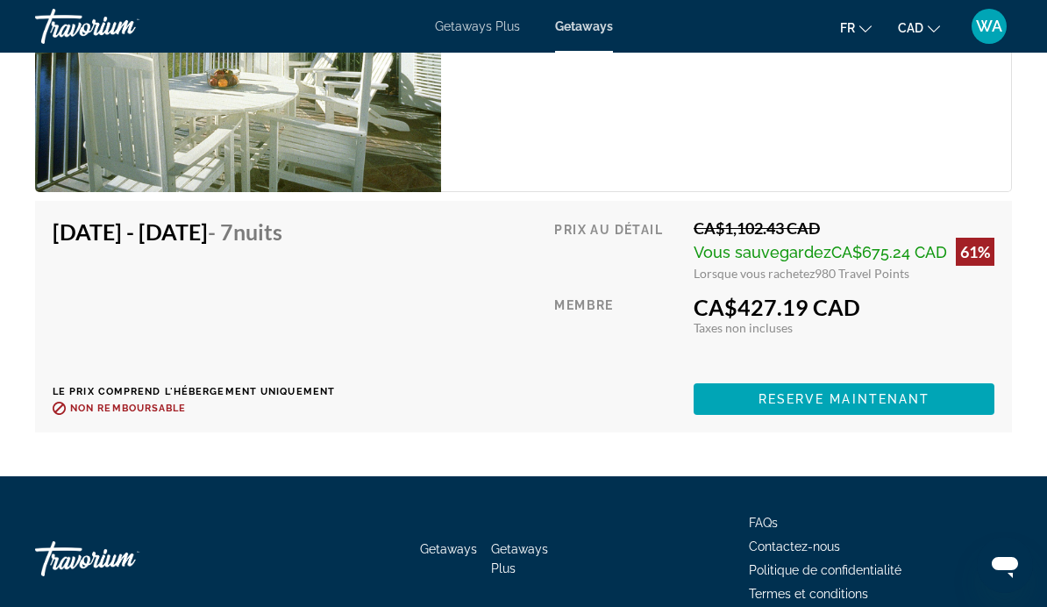
click at [878, 392] on span "Reserve maintenant" at bounding box center [845, 399] width 172 height 14
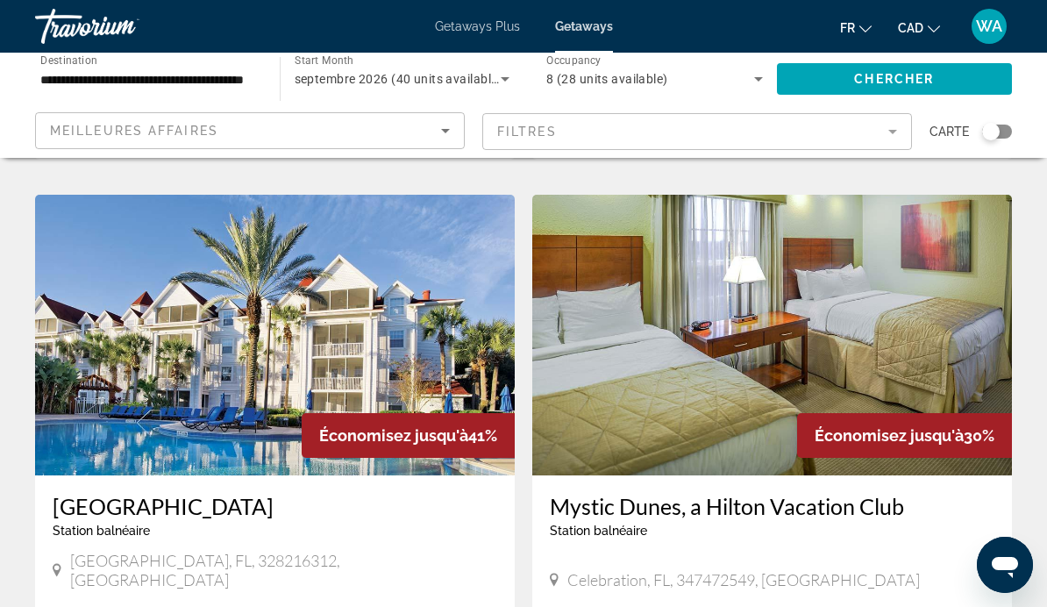
scroll to position [664, 0]
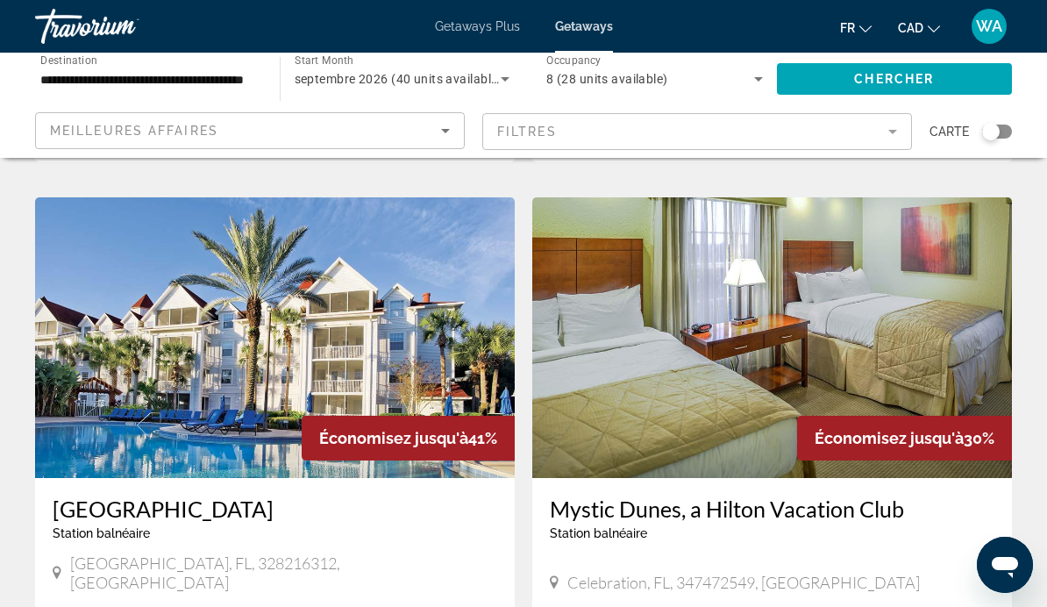
click at [102, 495] on h3 "[GEOGRAPHIC_DATA]" at bounding box center [275, 508] width 445 height 26
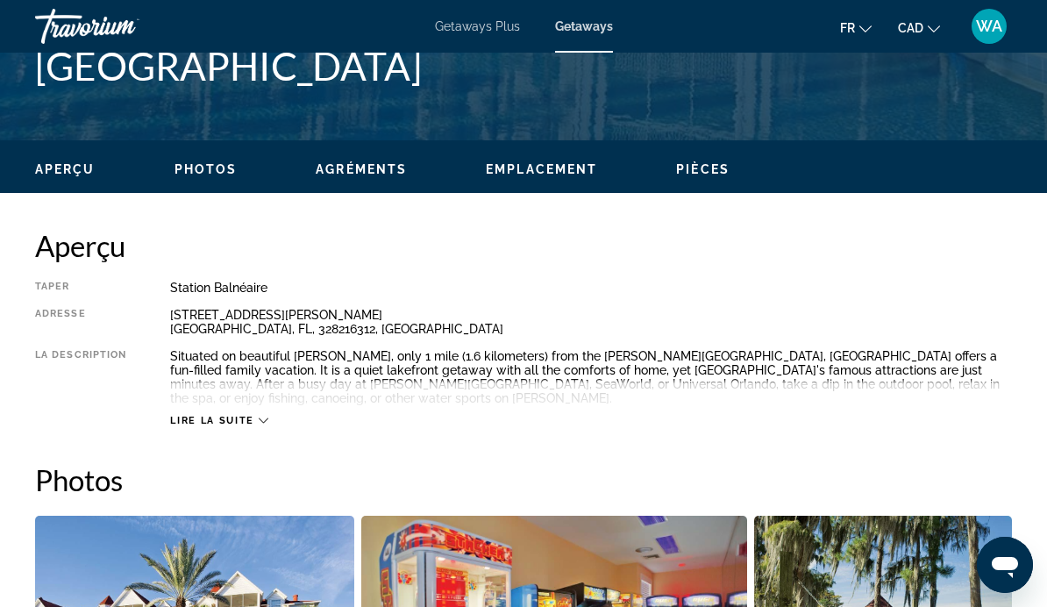
scroll to position [744, 0]
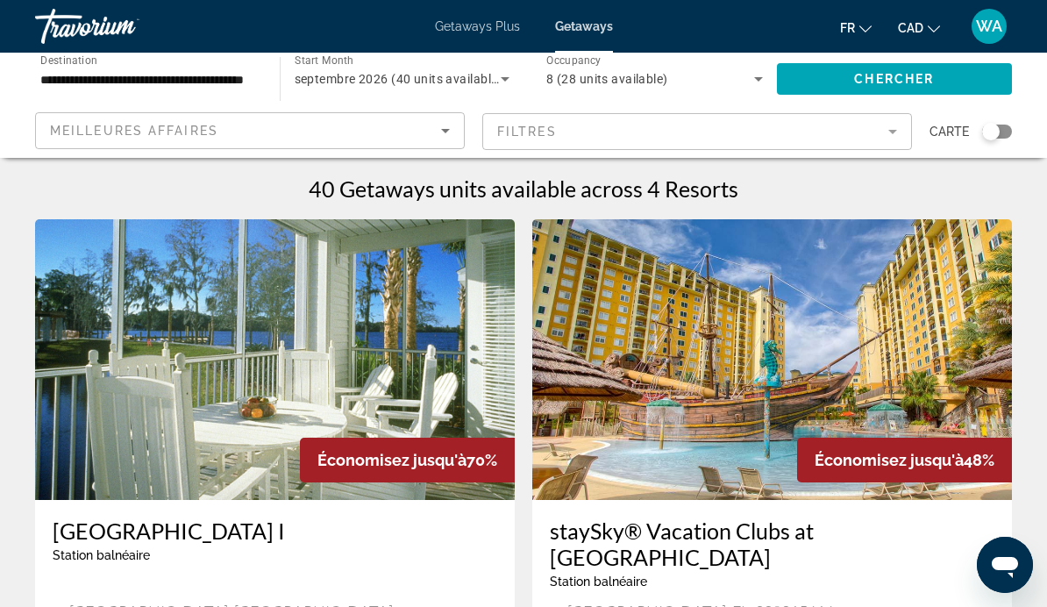
click at [762, 83] on icon "Search widget" at bounding box center [758, 78] width 21 height 21
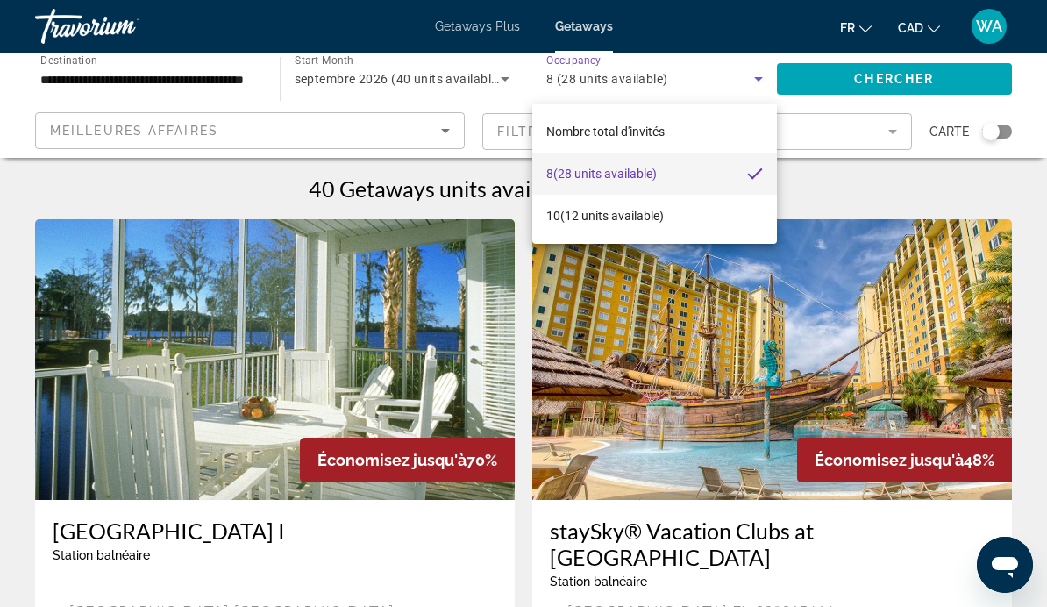
click at [754, 79] on div at bounding box center [523, 303] width 1047 height 607
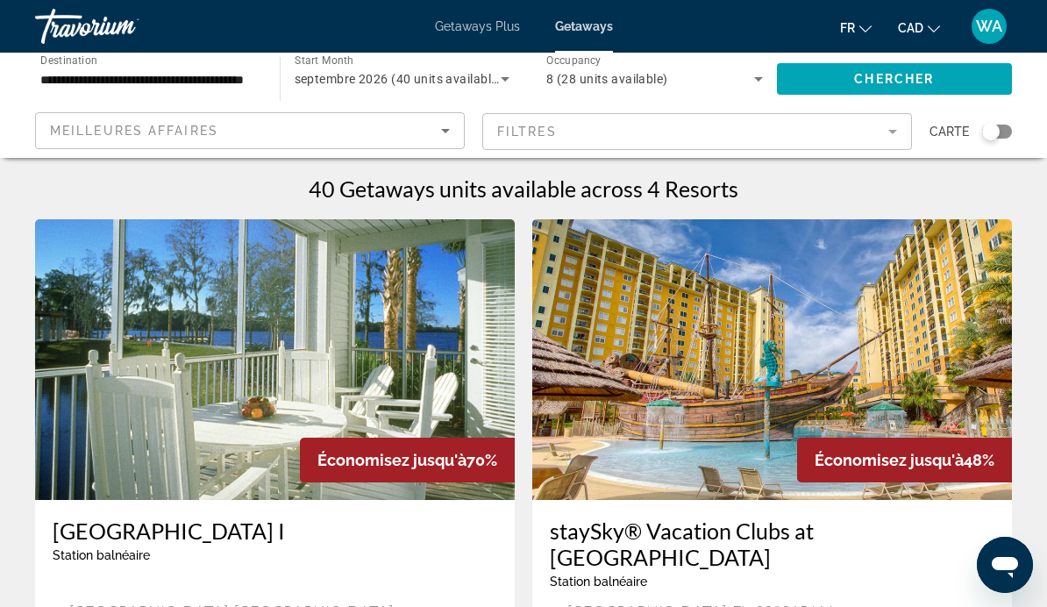
click at [761, 76] on icon "Search widget" at bounding box center [758, 78] width 21 height 21
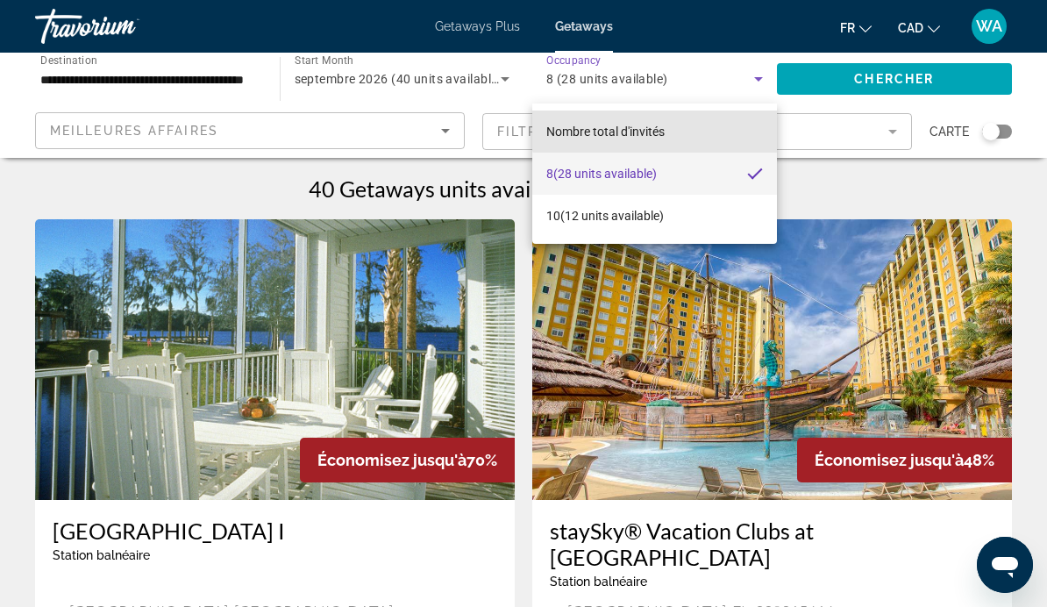
click at [657, 125] on span "Nombre total d'invités" at bounding box center [605, 132] width 118 height 14
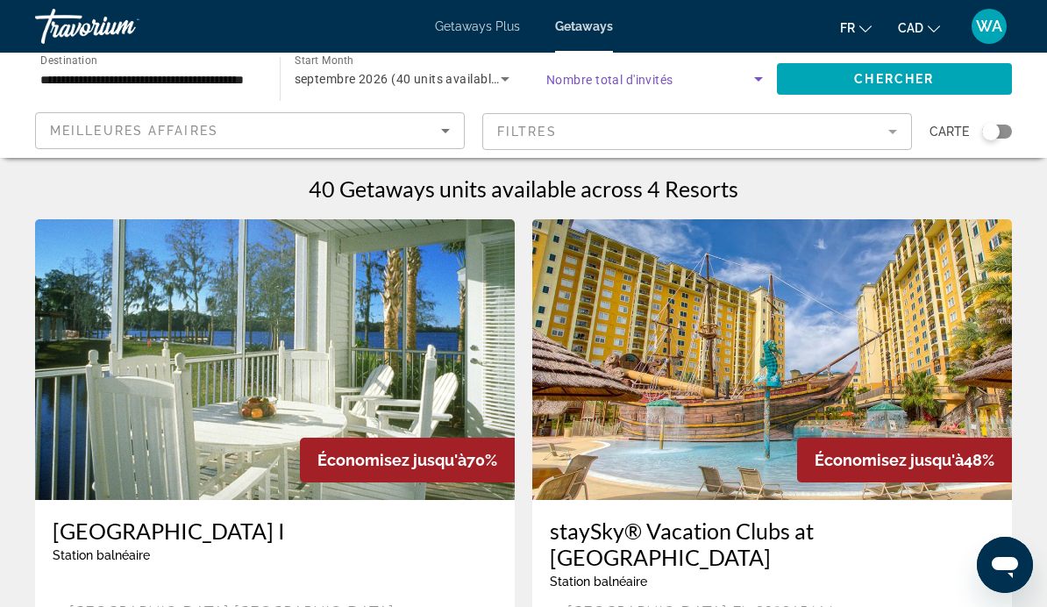
click at [759, 79] on icon "Search widget" at bounding box center [758, 79] width 9 height 4
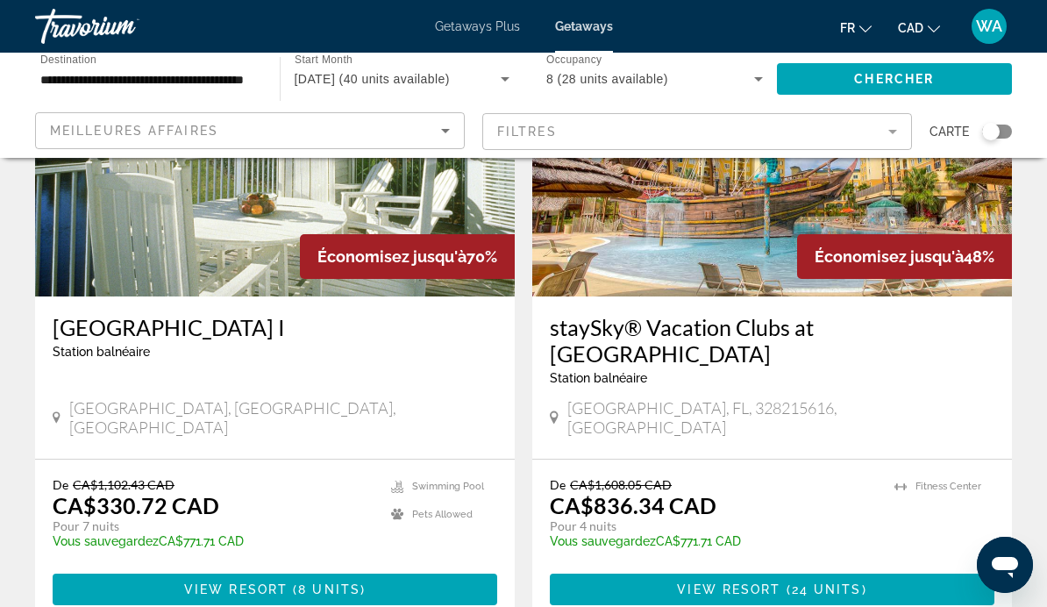
scroll to position [184, 0]
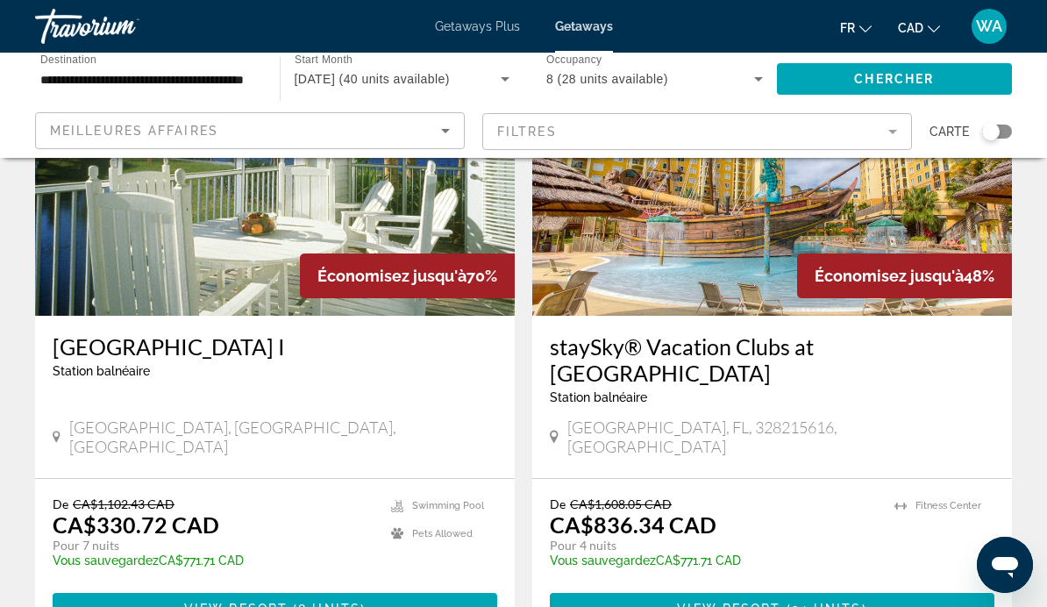
click at [255, 399] on div "[GEOGRAPHIC_DATA] I Station balnéaire - Ceci est une station d'adultes seulemen…" at bounding box center [275, 397] width 480 height 162
click at [254, 369] on div "Station balnéaire - Ceci est une station d'adultes seulement" at bounding box center [275, 371] width 445 height 14
click at [232, 285] on img "Main content" at bounding box center [275, 175] width 480 height 281
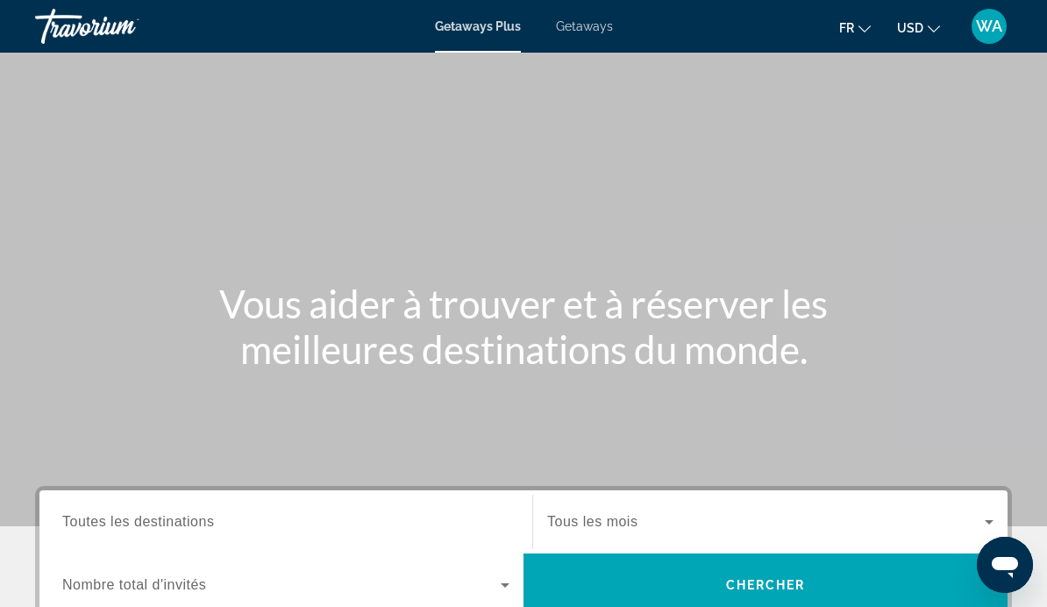
click at [598, 32] on span "Getaways" at bounding box center [584, 26] width 57 height 14
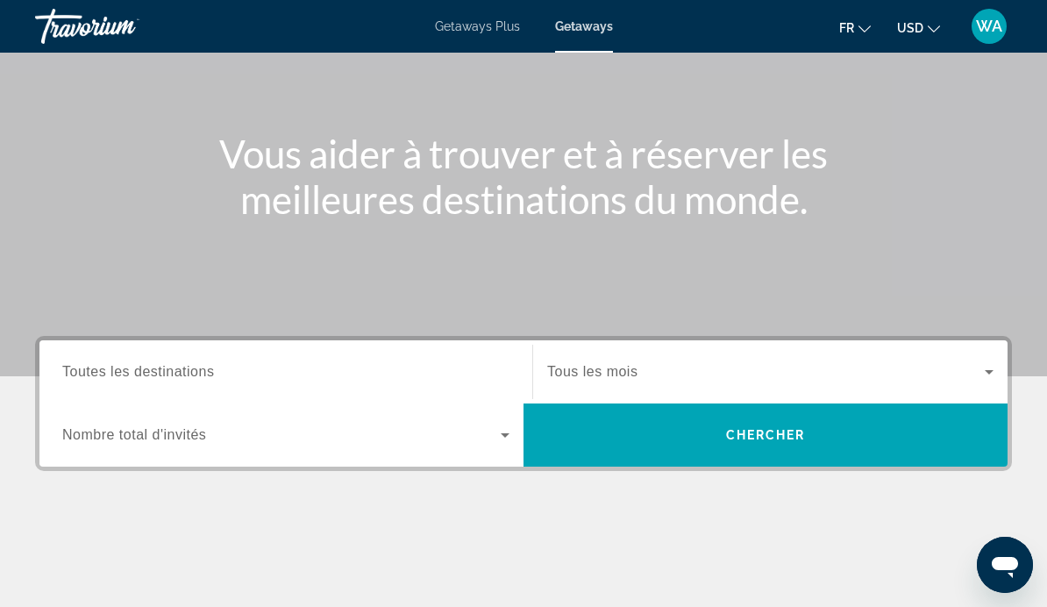
scroll to position [191, 0]
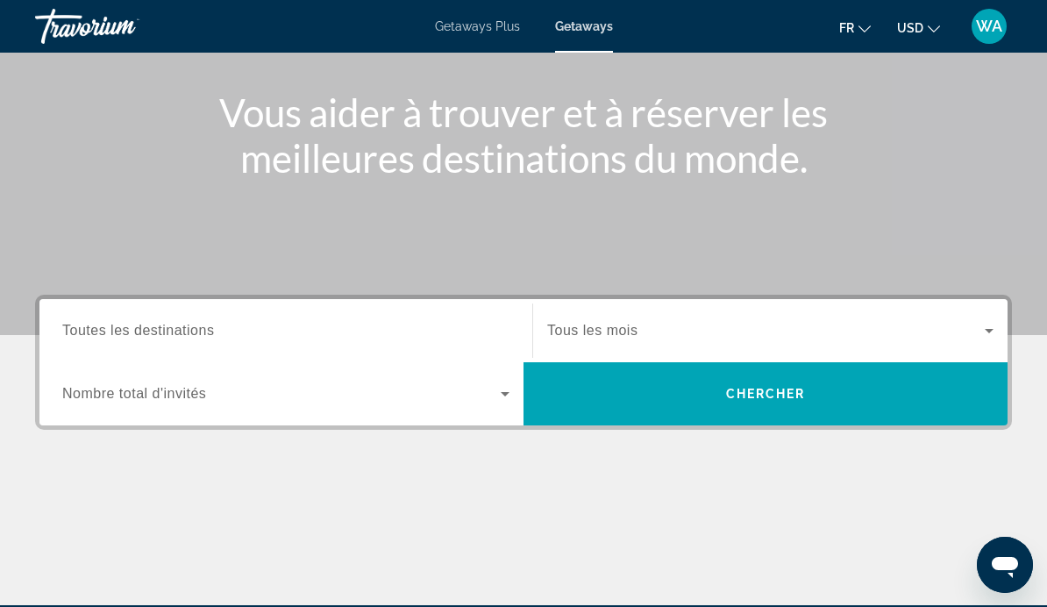
click at [125, 338] on span "Toutes les destinations" at bounding box center [138, 330] width 152 height 15
click at [125, 338] on input "Destination Toutes les destinations" at bounding box center [285, 331] width 447 height 21
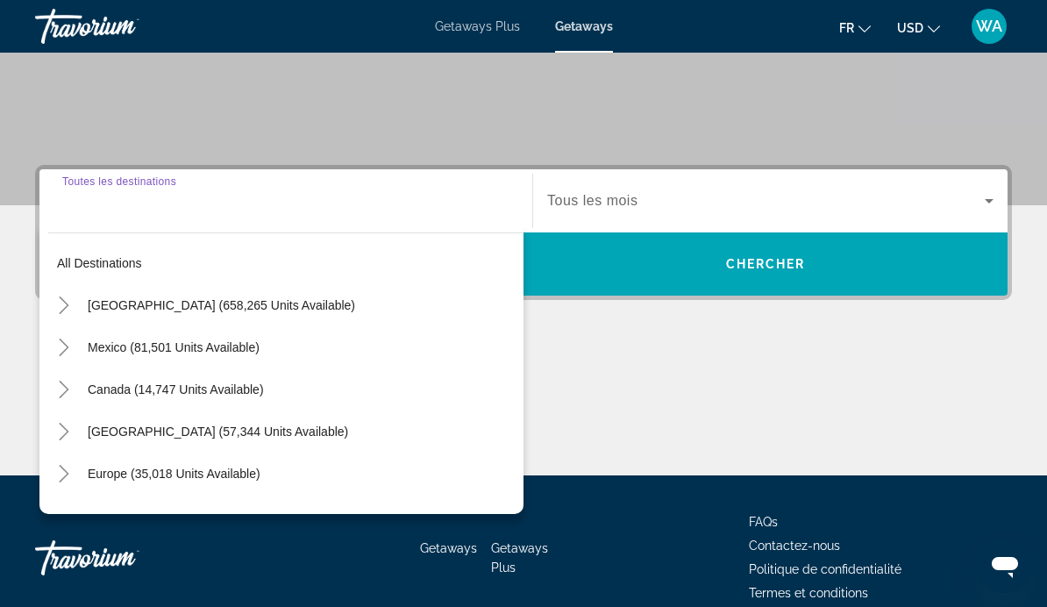
scroll to position [333, 0]
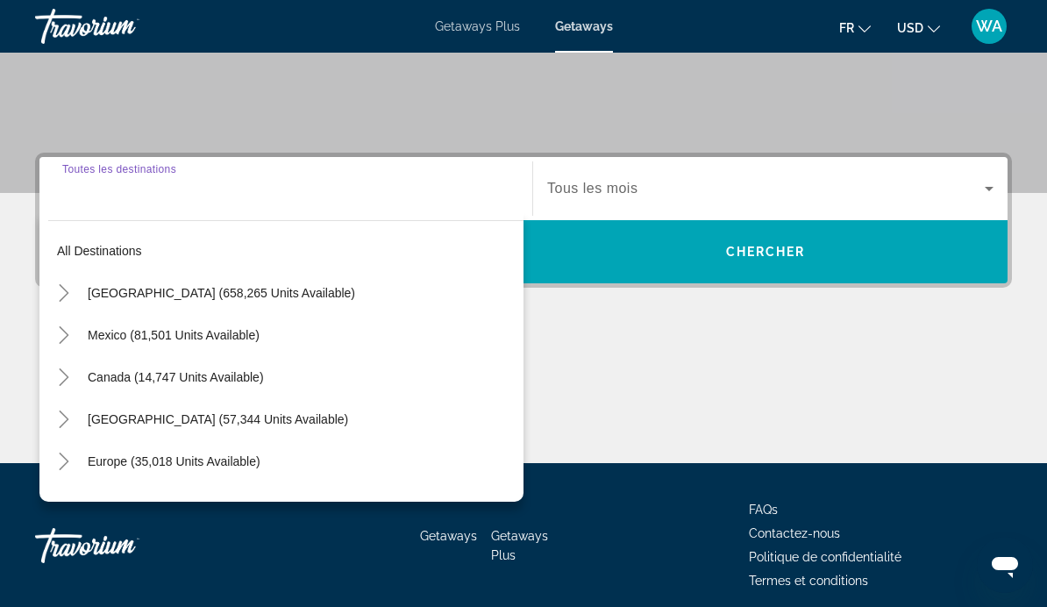
click at [52, 299] on mat-icon "Toggle United States (658,265 units available)" at bounding box center [63, 293] width 31 height 31
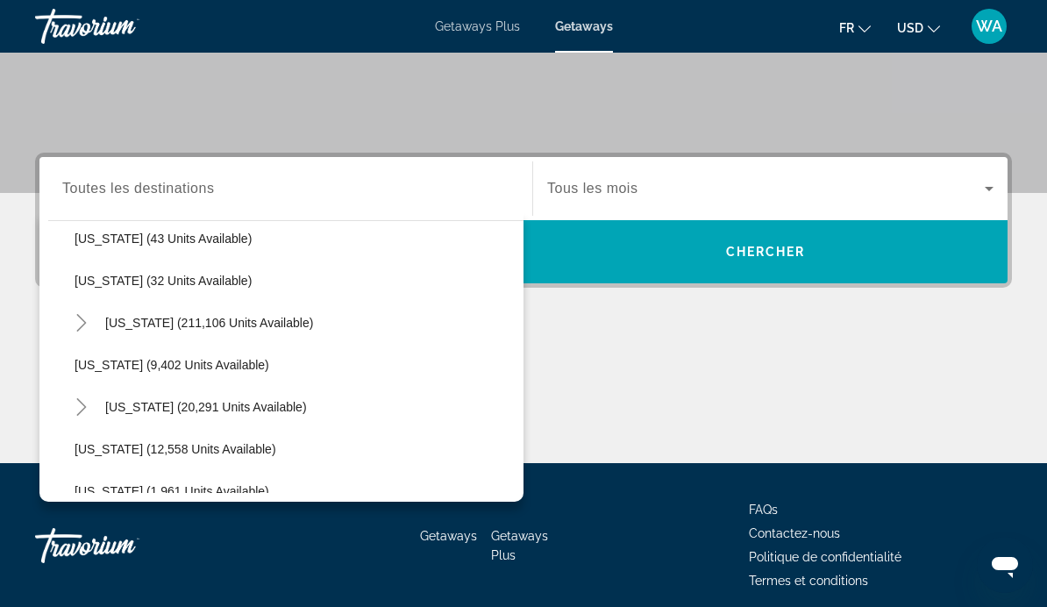
scroll to position [330, 0]
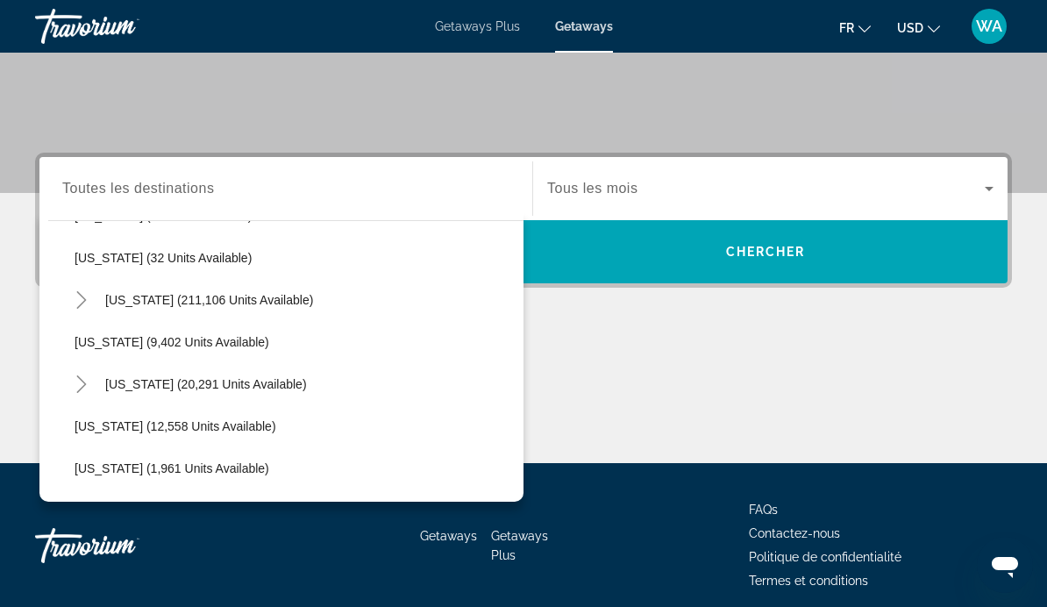
click at [69, 300] on mat-icon "Toggle Florida (211,106 units available)" at bounding box center [81, 300] width 31 height 31
click at [103, 346] on span "Orlando & Disney Area (91,885 units available)" at bounding box center [222, 342] width 260 height 14
type input "**********"
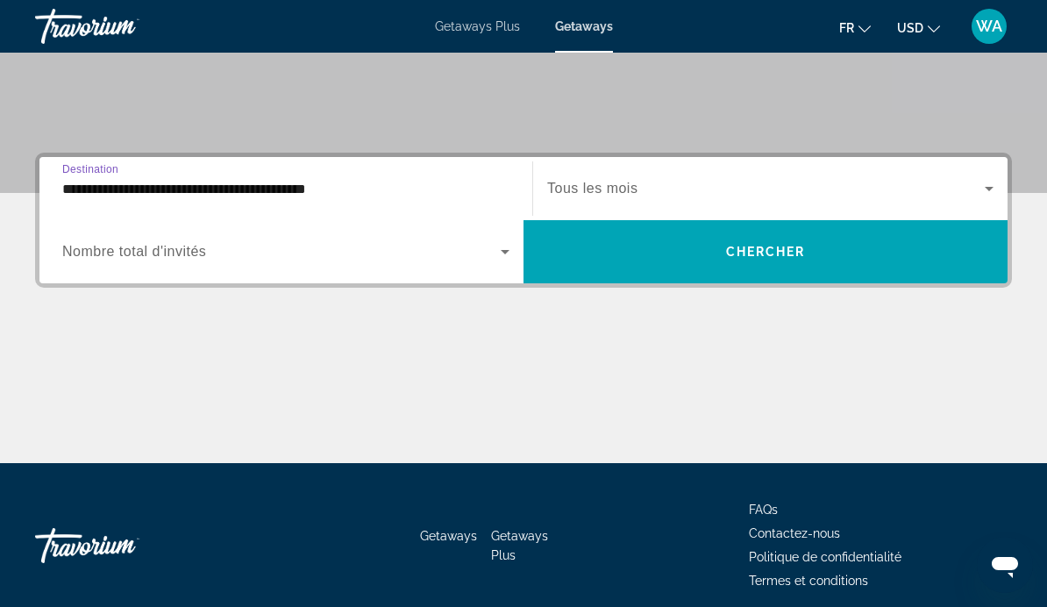
click at [997, 189] on icon "Search widget" at bounding box center [989, 188] width 21 height 21
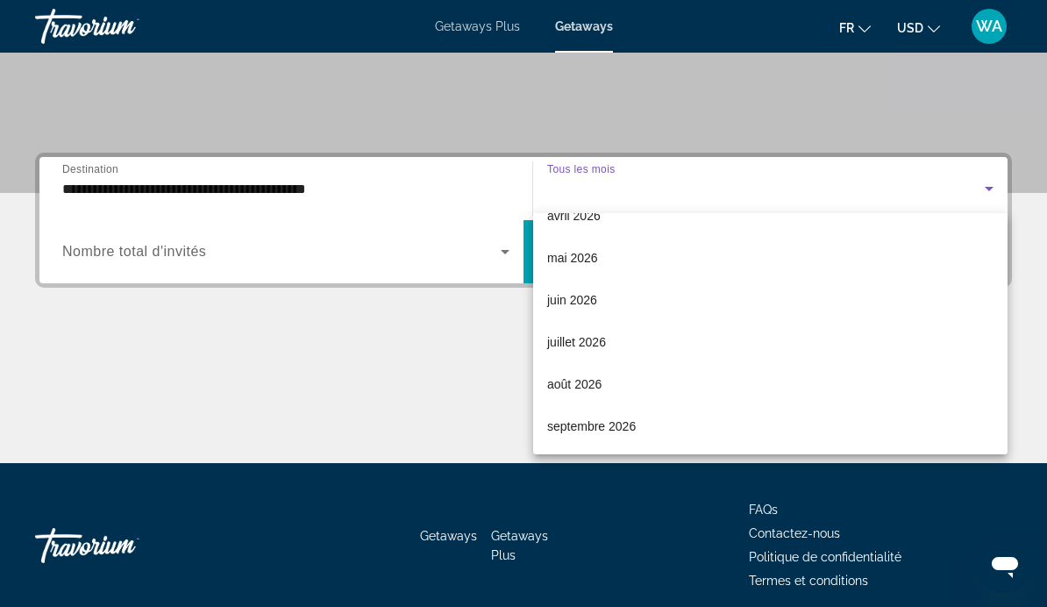
scroll to position [362, 0]
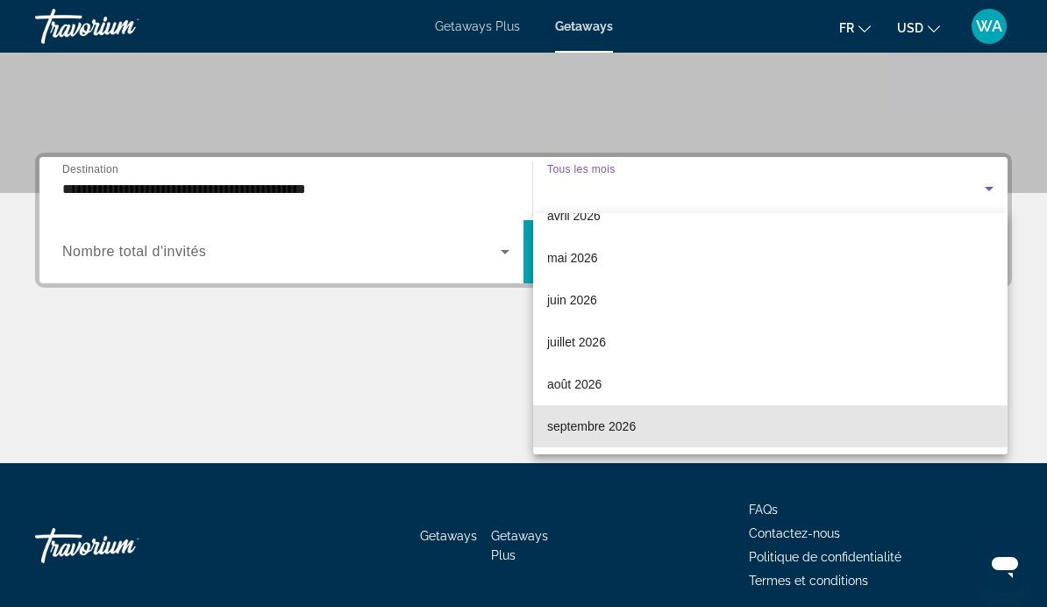
click at [637, 430] on mat-option "septembre 2026" at bounding box center [770, 426] width 474 height 42
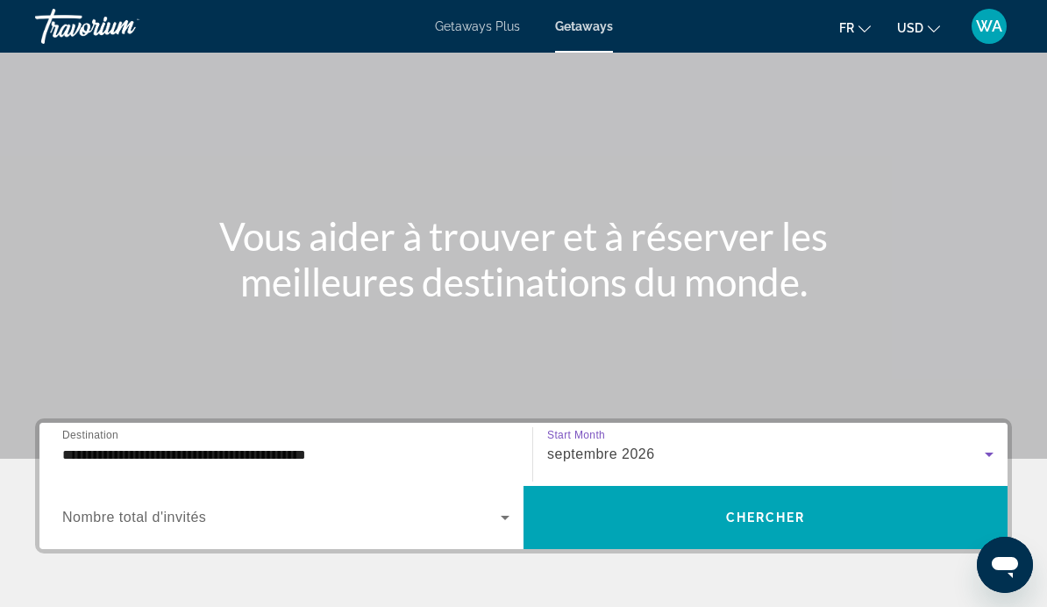
scroll to position [70, 0]
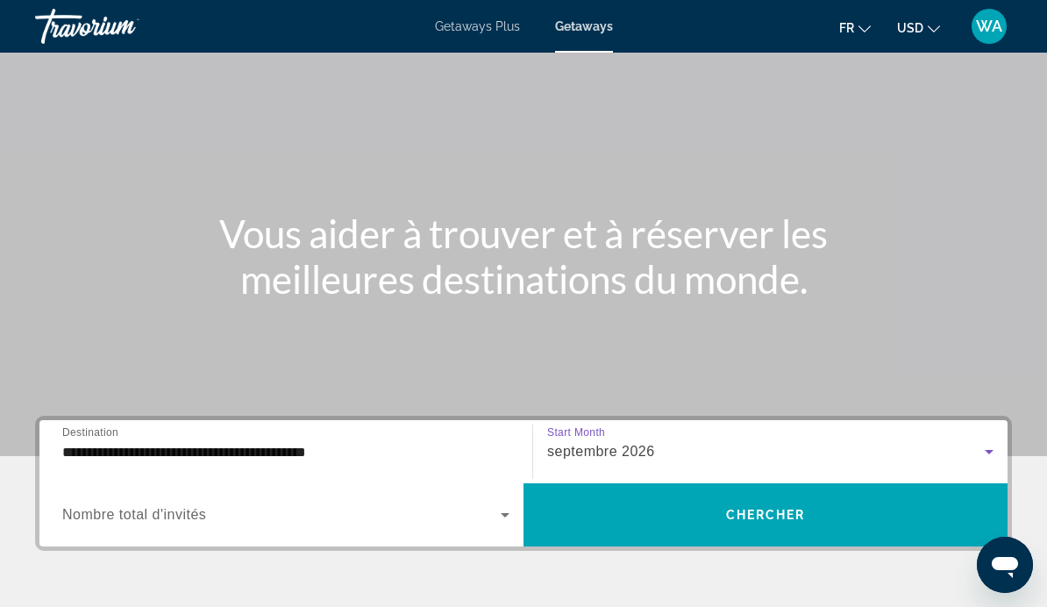
click at [169, 504] on span "Search widget" at bounding box center [281, 514] width 438 height 21
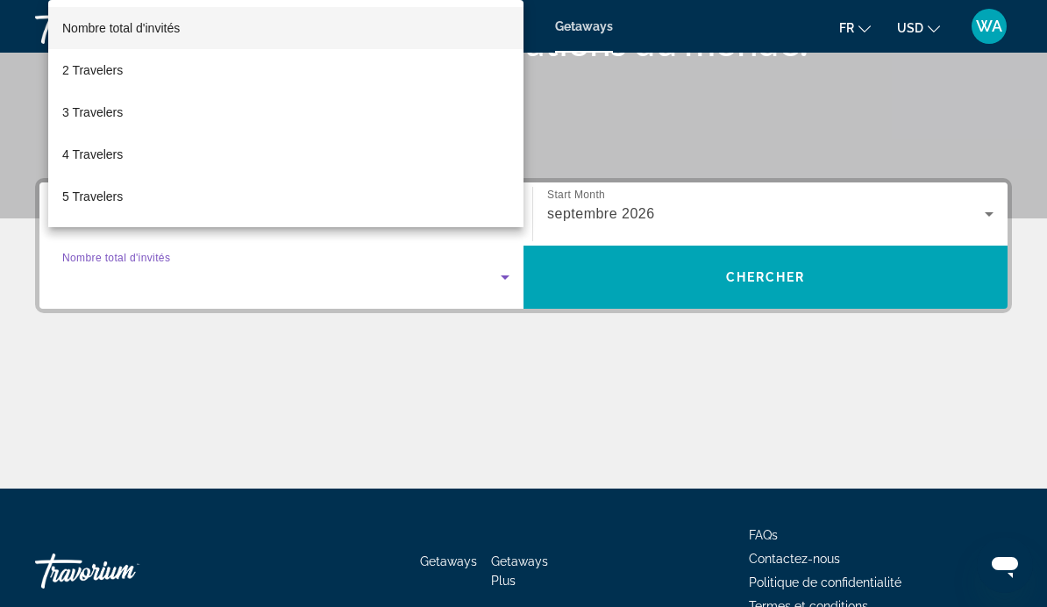
scroll to position [333, 0]
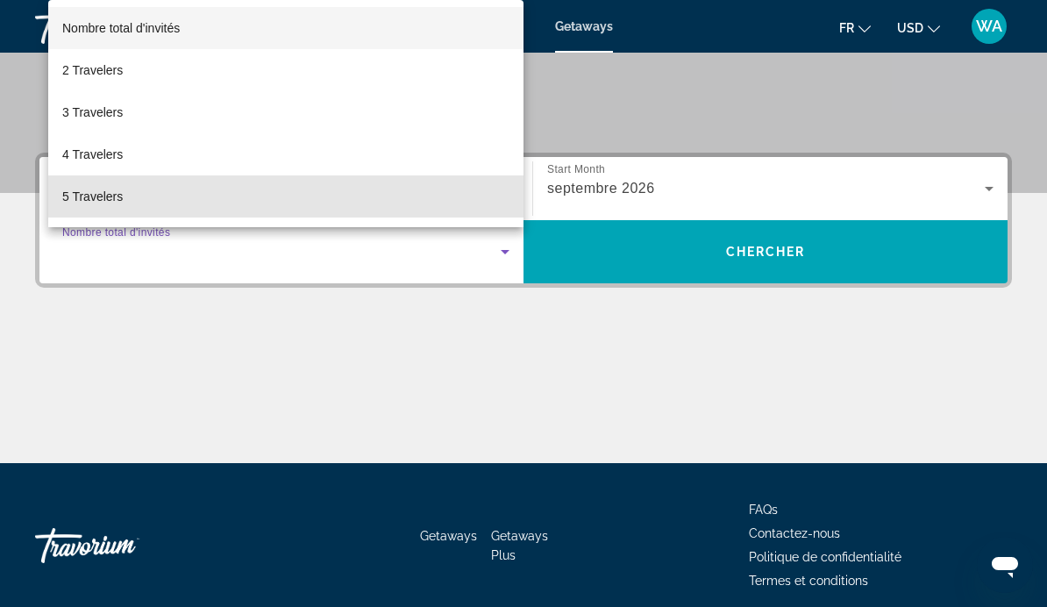
click at [82, 207] on span "5 Travelers" at bounding box center [92, 196] width 61 height 21
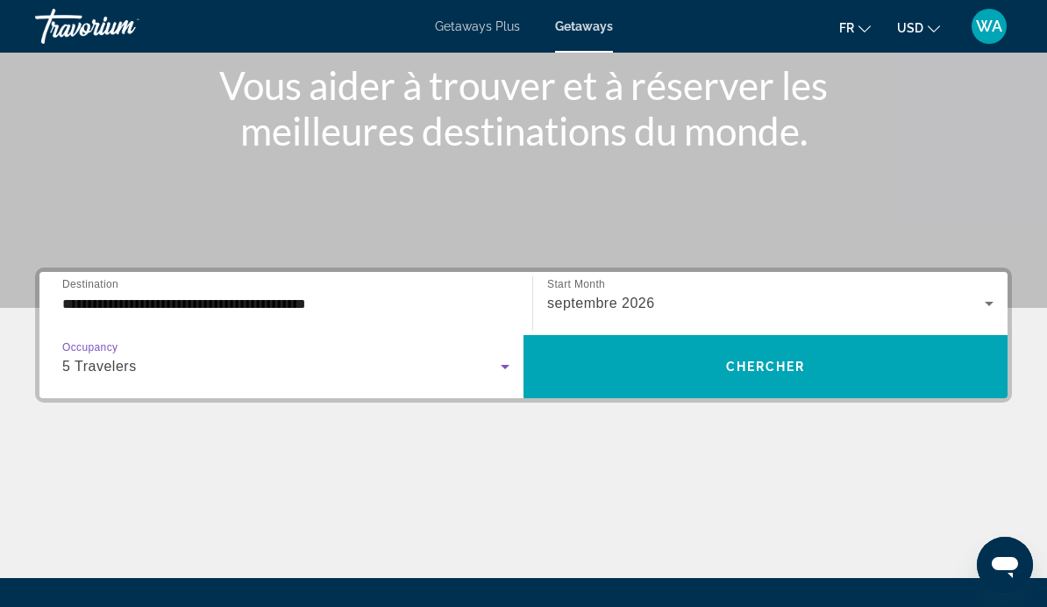
scroll to position [219, 0]
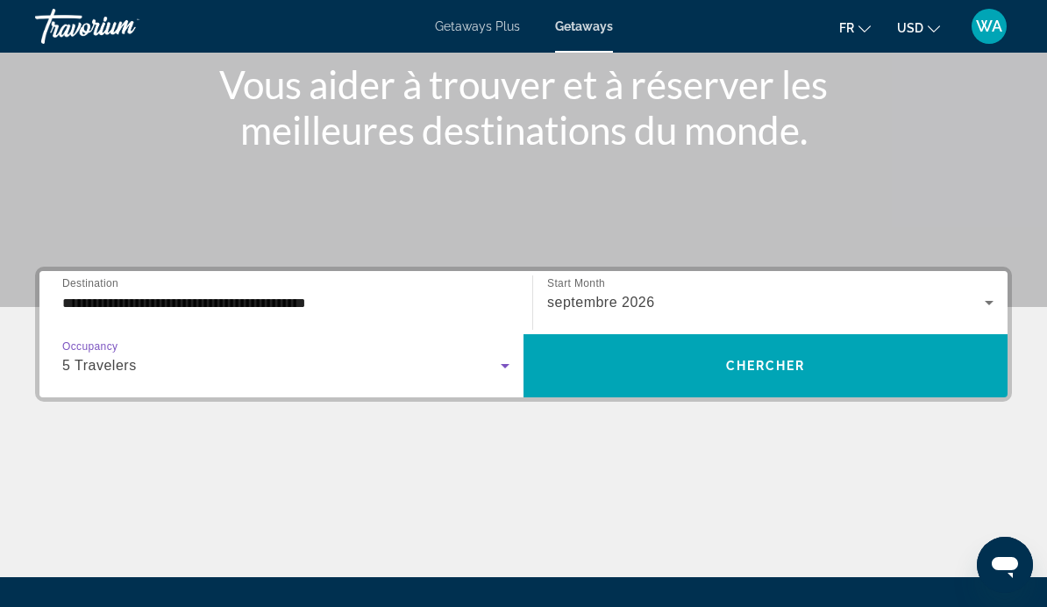
click at [801, 373] on span "Chercher" at bounding box center [766, 366] width 80 height 14
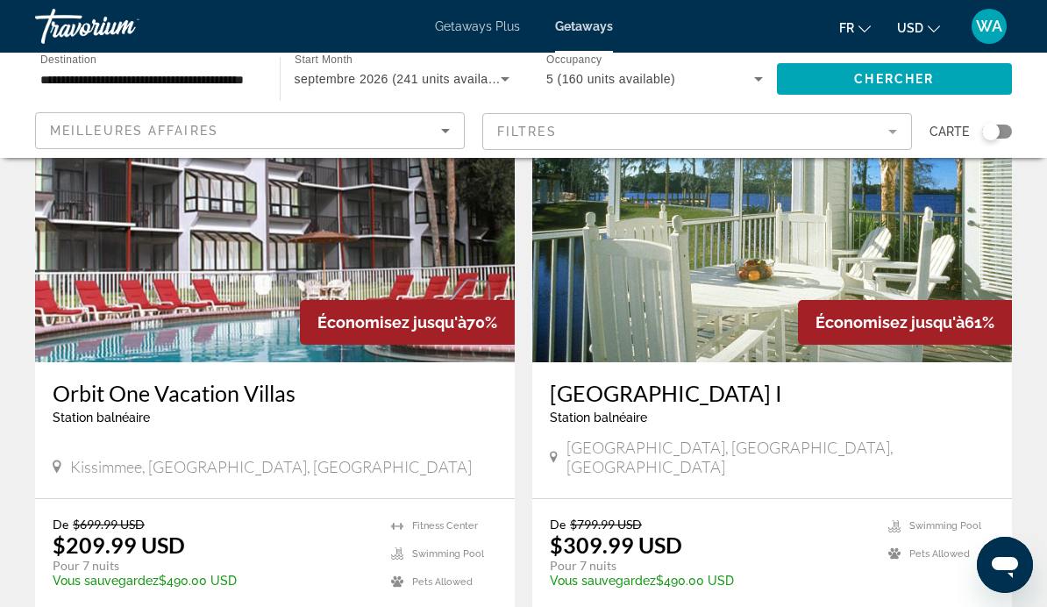
scroll to position [139, 0]
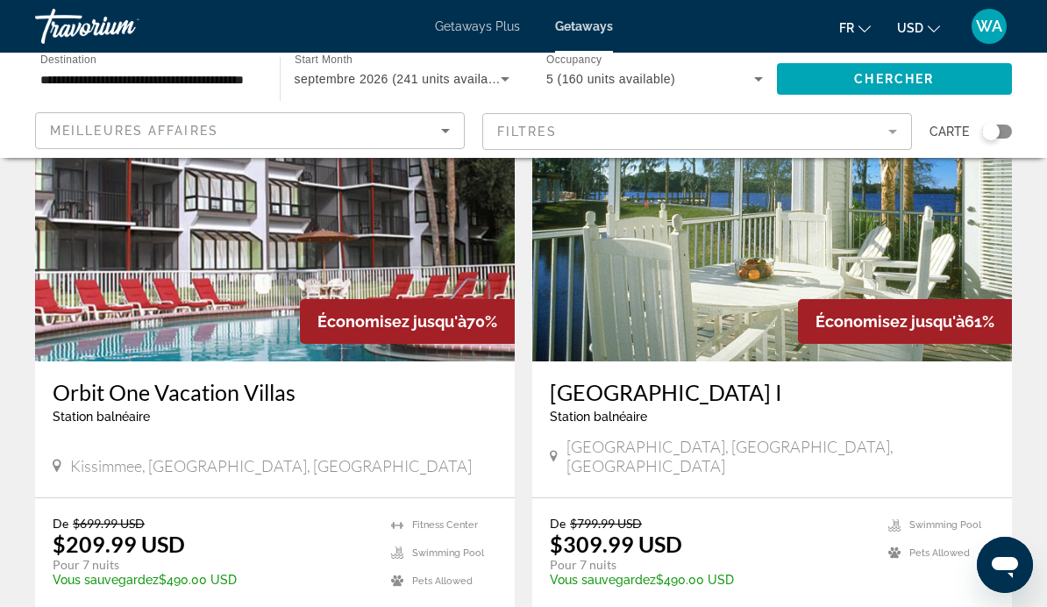
click at [141, 302] on img "Main content" at bounding box center [275, 221] width 480 height 281
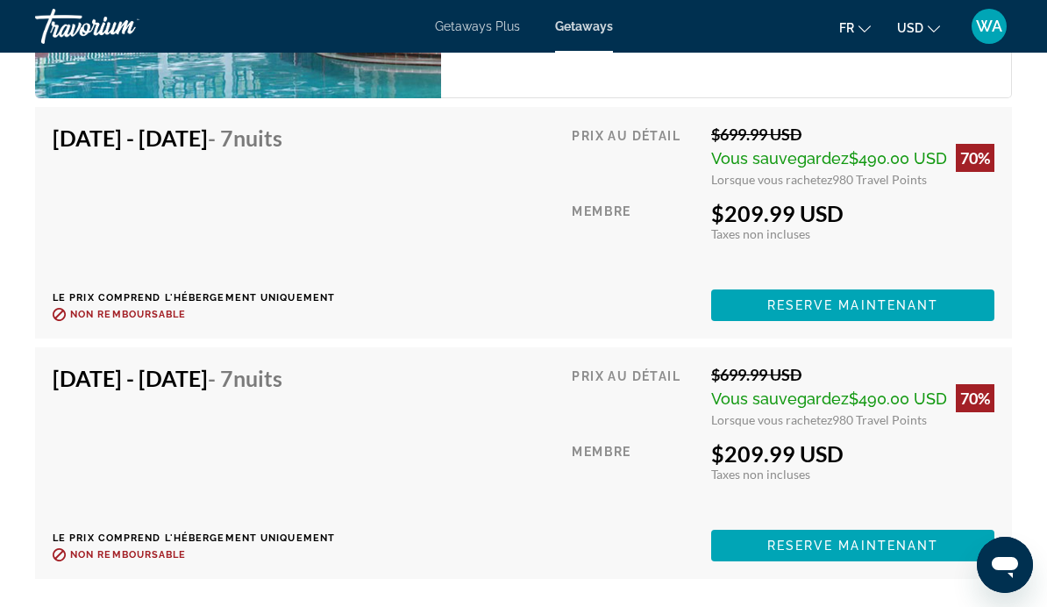
scroll to position [3740, 0]
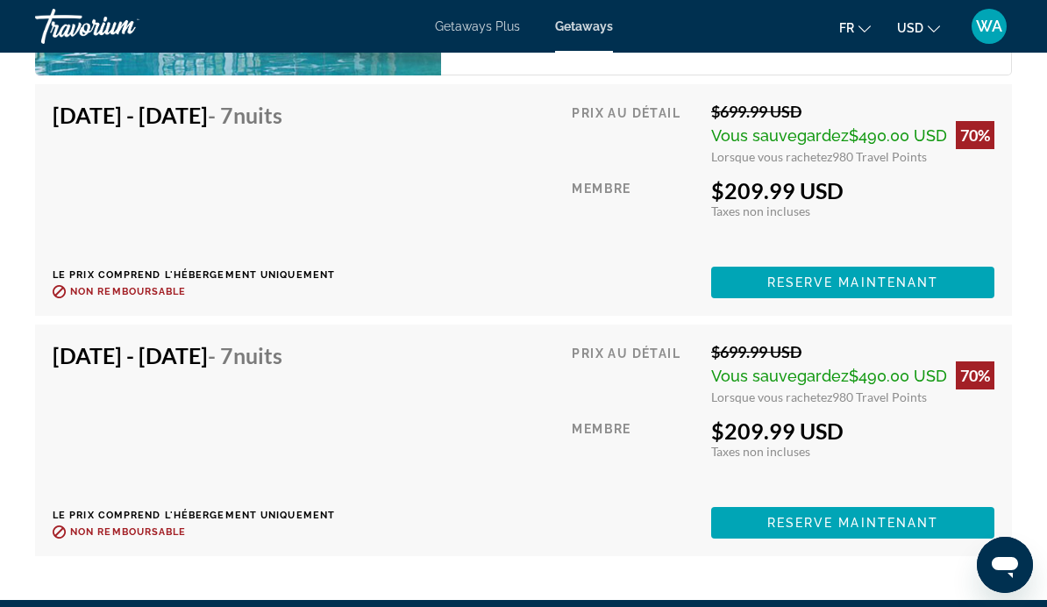
click at [887, 526] on span "Reserve maintenant" at bounding box center [853, 523] width 172 height 14
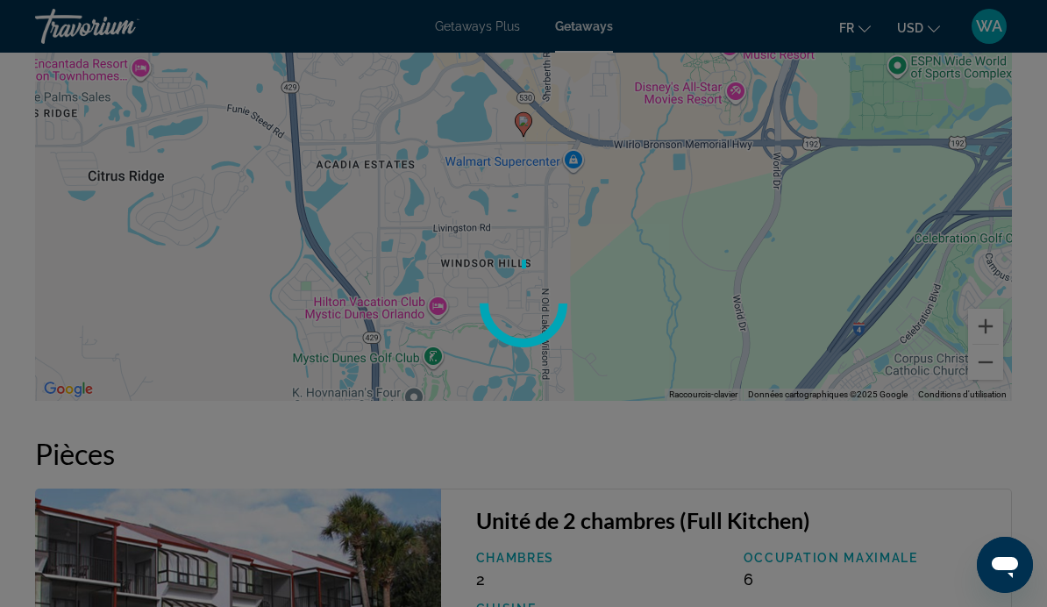
scroll to position [3017, 0]
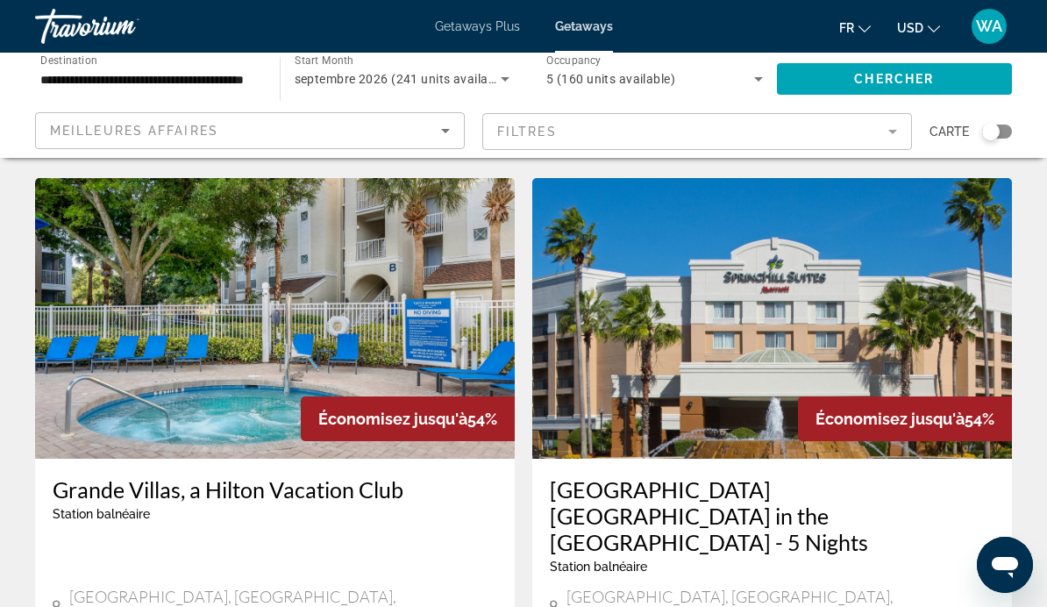
scroll to position [1273, 0]
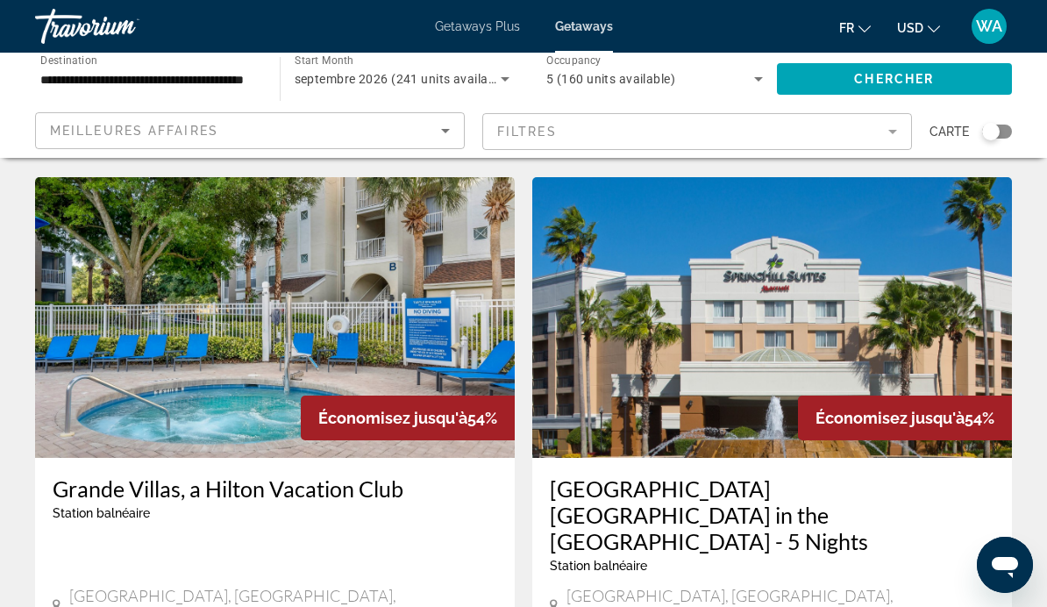
click at [155, 323] on img "Main content" at bounding box center [275, 317] width 480 height 281
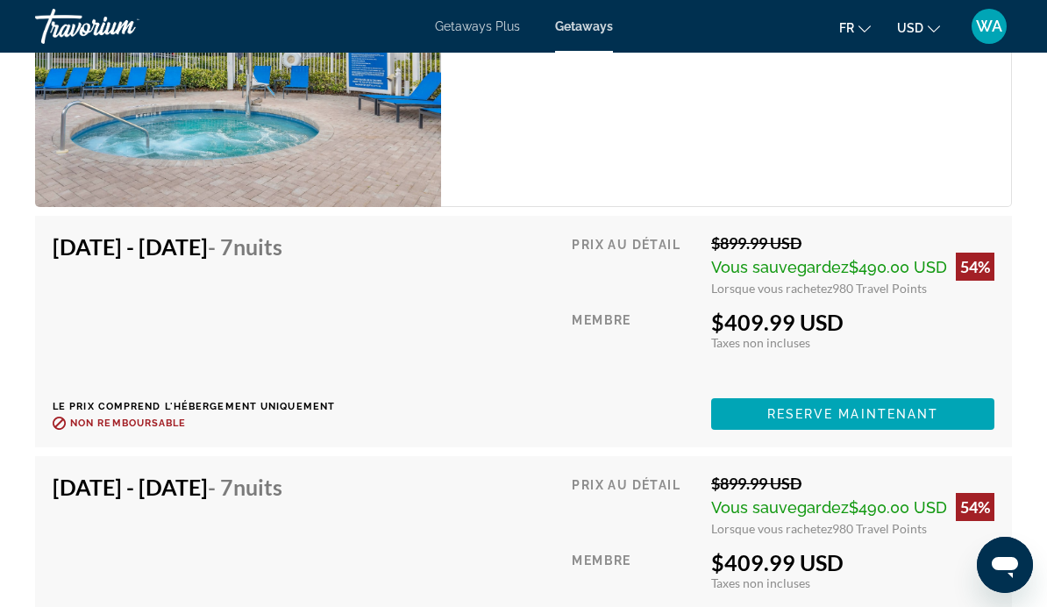
scroll to position [3305, 0]
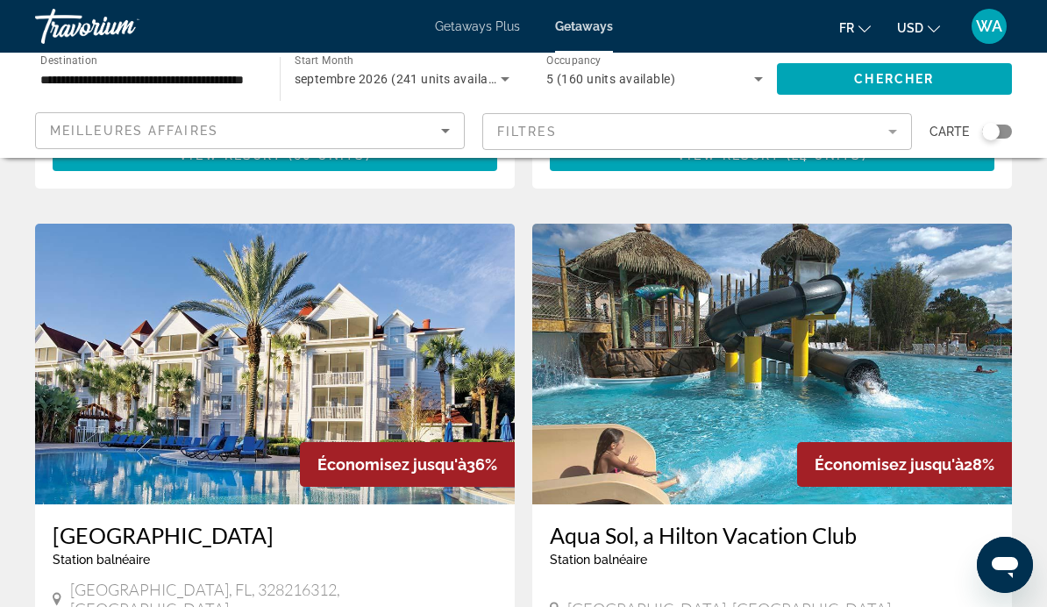
scroll to position [2565, 0]
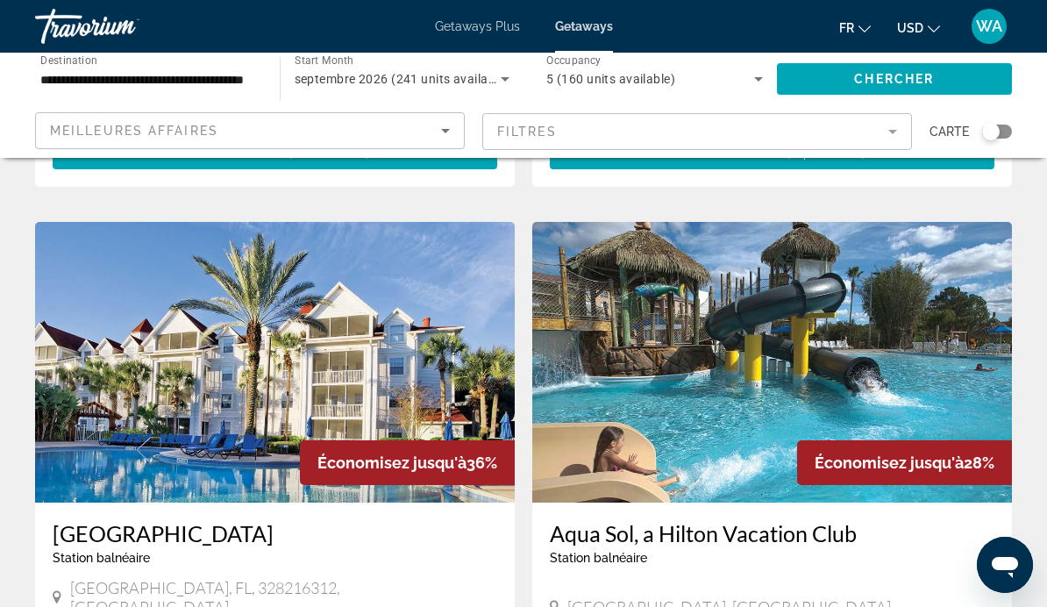
click at [210, 520] on h3 "[GEOGRAPHIC_DATA]" at bounding box center [275, 533] width 445 height 26
